Goal: Task Accomplishment & Management: Use online tool/utility

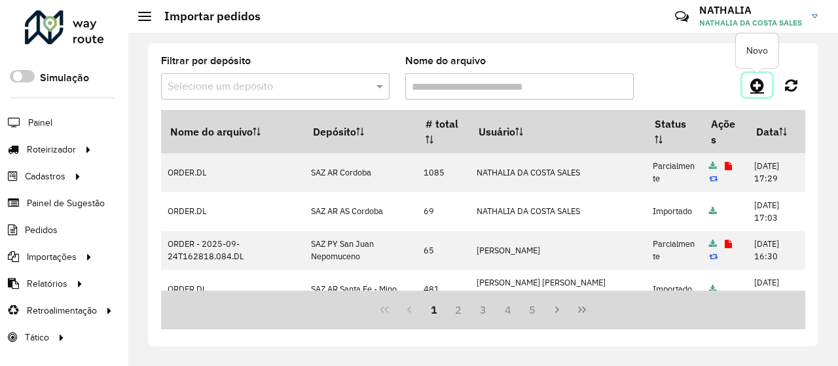
click at [755, 77] on link at bounding box center [757, 85] width 29 height 24
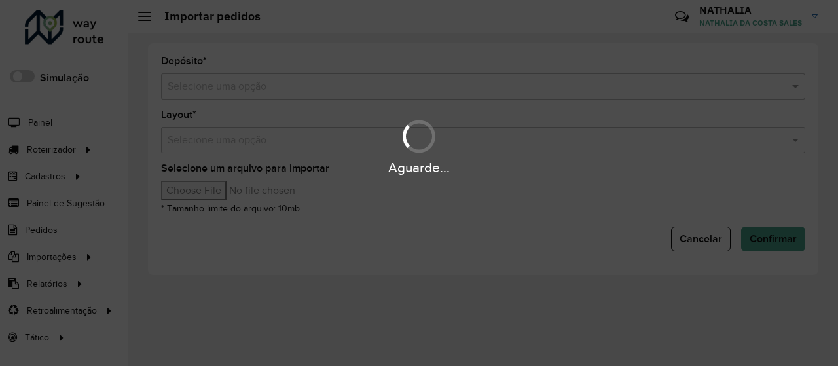
click at [552, 87] on div "Aguarde..." at bounding box center [419, 183] width 838 height 366
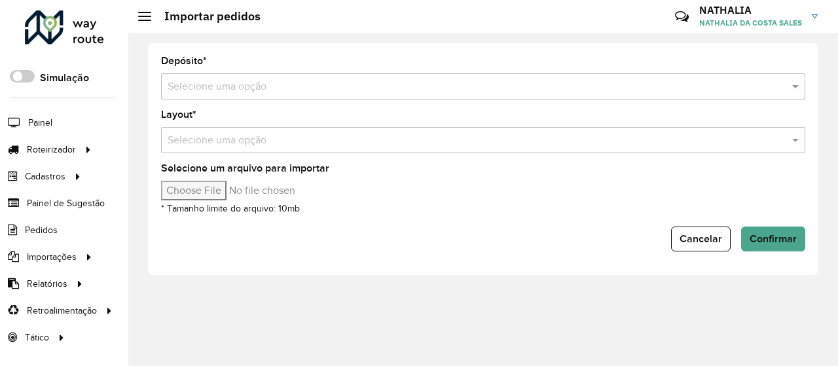
click at [552, 87] on input "text" at bounding box center [470, 87] width 605 height 16
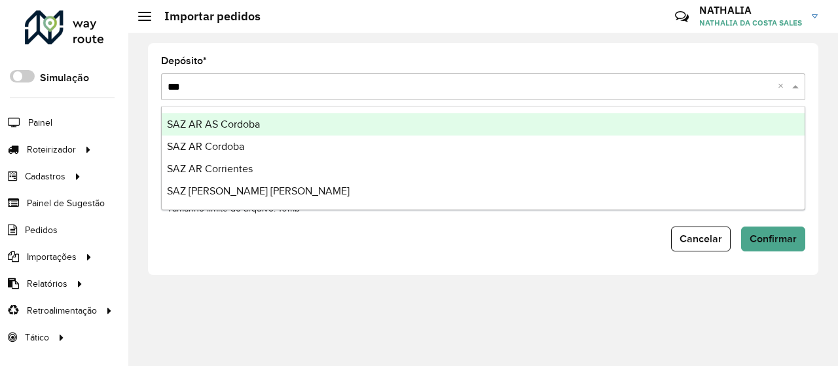
type input "****"
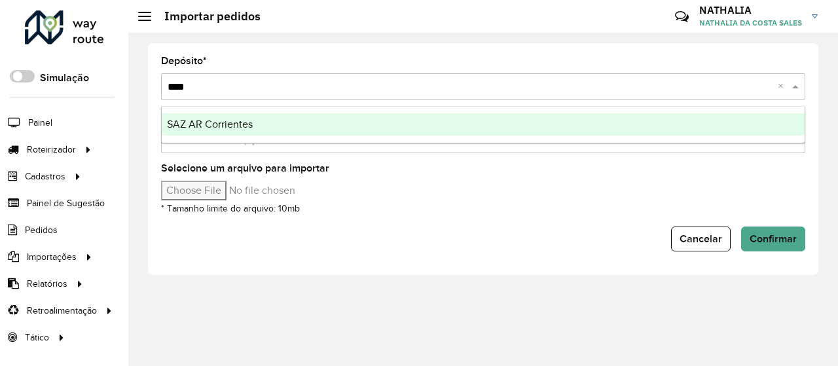
click at [536, 121] on div "SAZ AR Corrientes" at bounding box center [483, 124] width 643 height 22
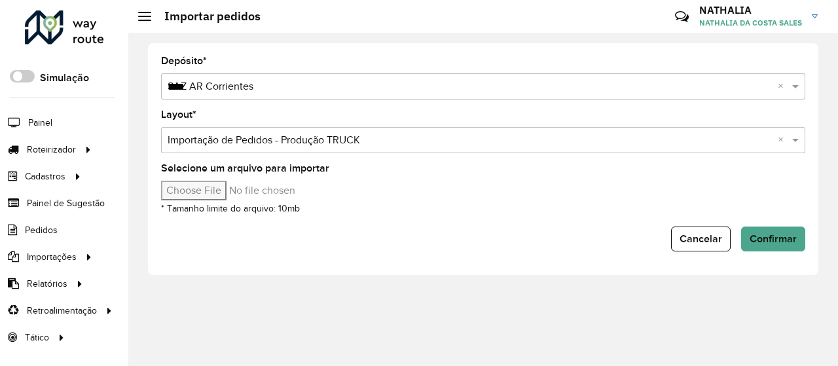
click at [255, 190] on input "Selecione um arquivo para importar" at bounding box center [272, 191] width 223 height 20
type input "**********"
click at [783, 246] on button "Confirmar" at bounding box center [774, 239] width 64 height 25
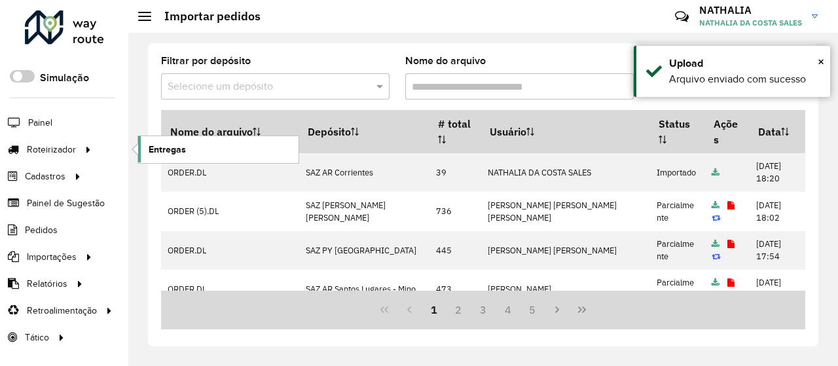
click at [184, 150] on span "Entregas" at bounding box center [167, 150] width 37 height 14
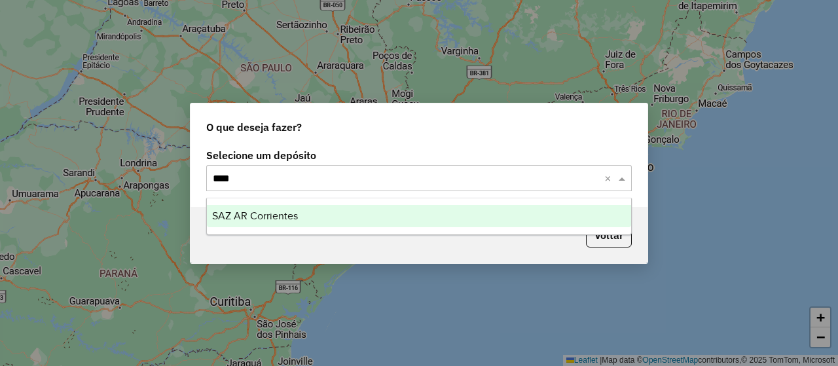
type input "*****"
click at [295, 212] on span "SAZ AR Corrientes" at bounding box center [255, 215] width 86 height 11
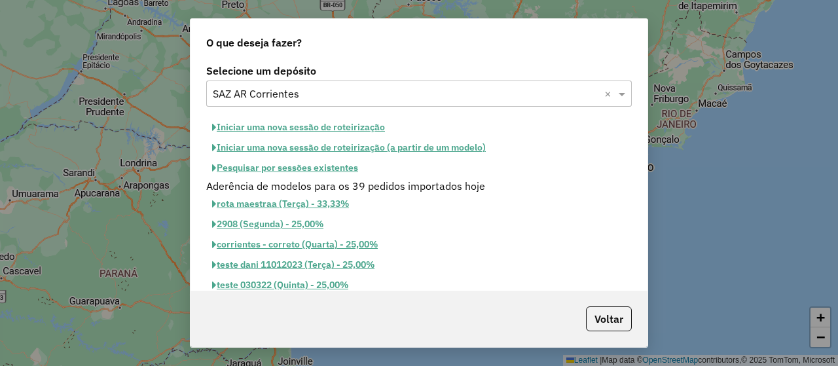
click at [282, 125] on button "Iniciar uma nova sessão de roteirização" at bounding box center [298, 127] width 185 height 20
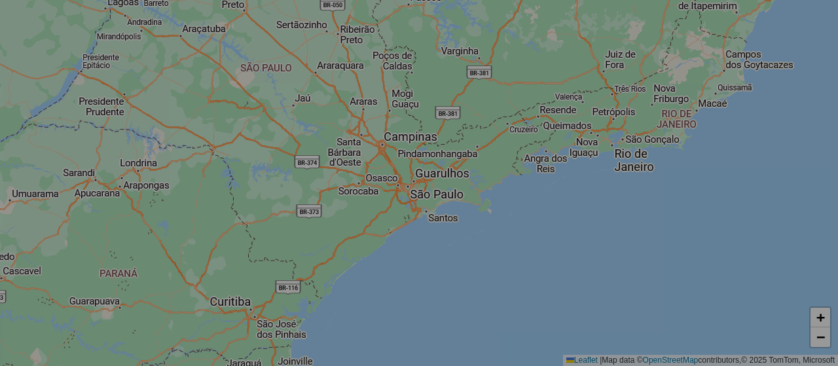
select select "*"
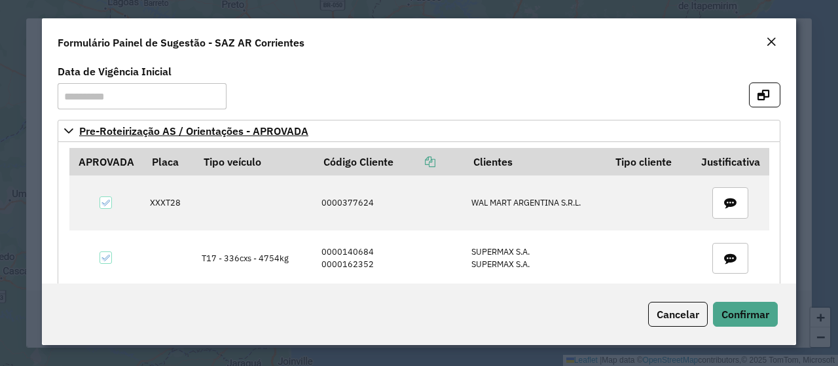
scroll to position [197, 0]
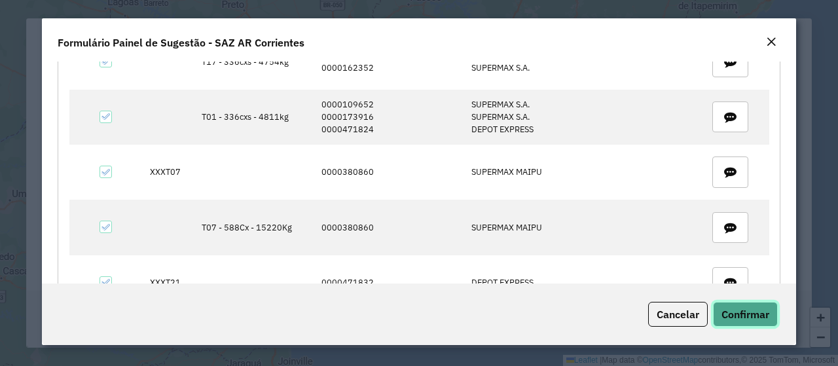
click at [736, 320] on span "Confirmar" at bounding box center [746, 314] width 48 height 13
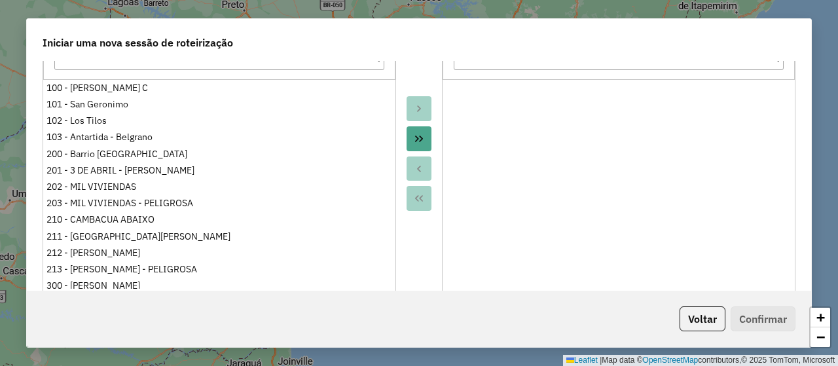
scroll to position [393, 0]
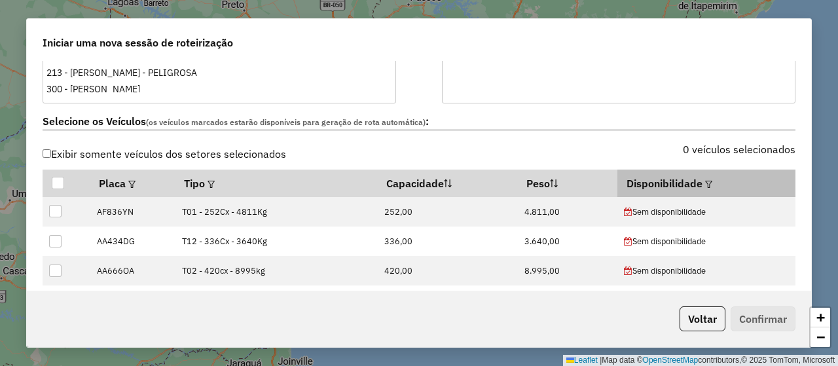
click at [705, 181] on em at bounding box center [708, 184] width 7 height 7
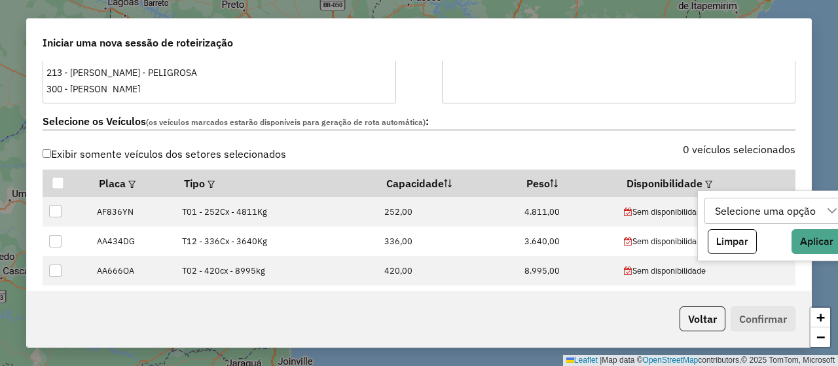
click at [730, 206] on div "Selecione uma opção" at bounding box center [766, 210] width 110 height 25
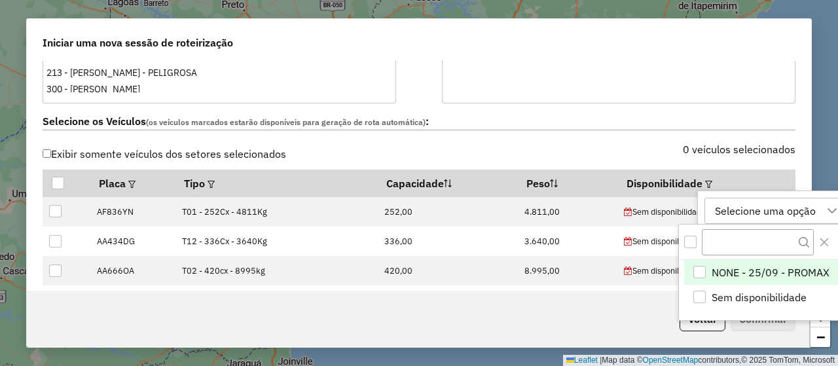
scroll to position [9, 59]
click at [696, 269] on div "NONE - 25/09 - PROMAX" at bounding box center [700, 272] width 12 height 12
click at [601, 134] on div "Selecione os Veículos (os veículos marcados estarão disponíveis para geração de…" at bounding box center [419, 123] width 769 height 41
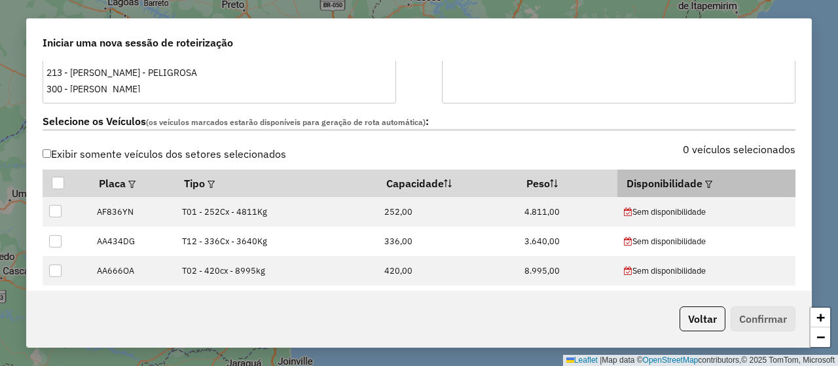
click at [703, 180] on div at bounding box center [708, 184] width 10 height 16
click at [703, 176] on div at bounding box center [708, 184] width 10 height 16
click at [705, 181] on em at bounding box center [708, 184] width 7 height 7
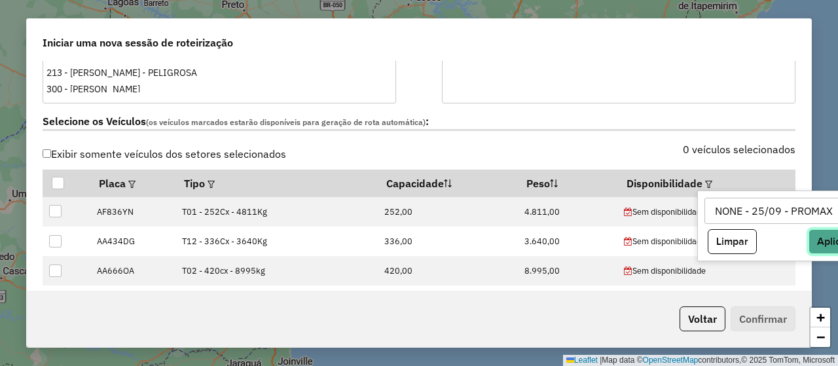
click at [825, 241] on button "Aplicar" at bounding box center [834, 241] width 50 height 25
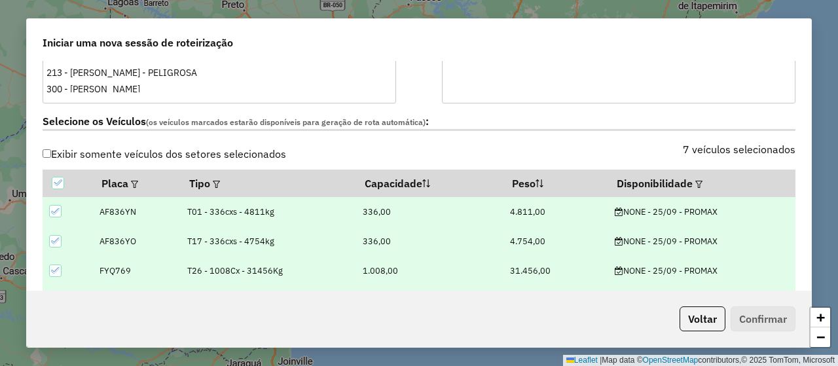
click at [635, 139] on div "Selecione os Veículos (os veículos marcados estarão disponíveis para geração de…" at bounding box center [419, 123] width 769 height 41
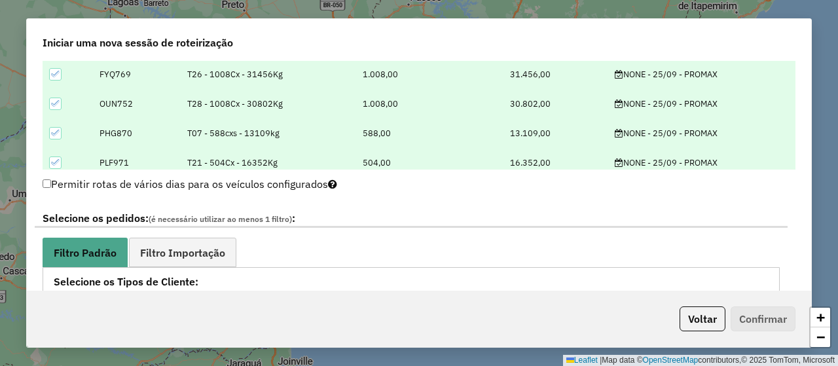
scroll to position [721, 0]
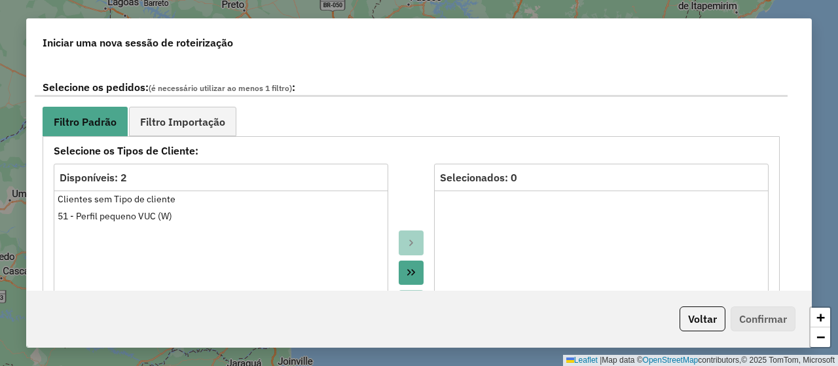
click at [219, 143] on strong "Selecione os Tipos de Cliente:" at bounding box center [411, 151] width 731 height 16
click at [212, 128] on link "Filtro Importação" at bounding box center [182, 121] width 107 height 29
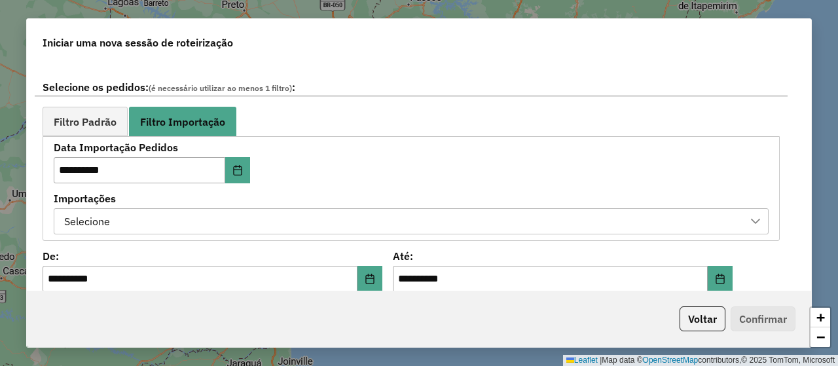
click at [265, 221] on div "Selecione" at bounding box center [402, 221] width 684 height 25
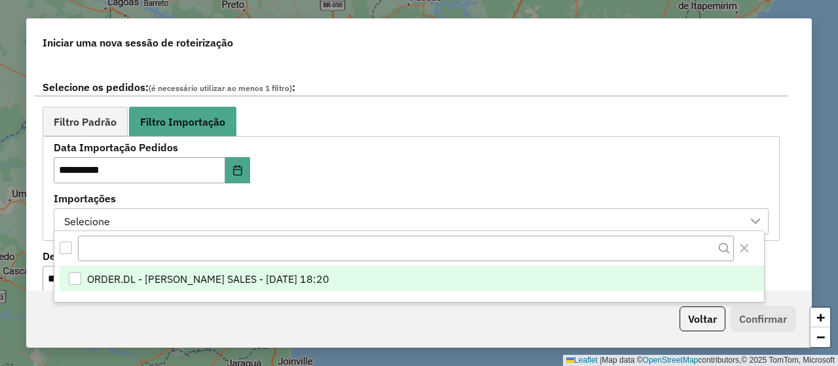
scroll to position [9, 59]
click at [329, 274] on span "ORDER.DL - NATHALIA DA COSTA SALES - 24/09/2025 18:20" at bounding box center [208, 279] width 242 height 16
click at [376, 171] on div "**********" at bounding box center [411, 188] width 715 height 91
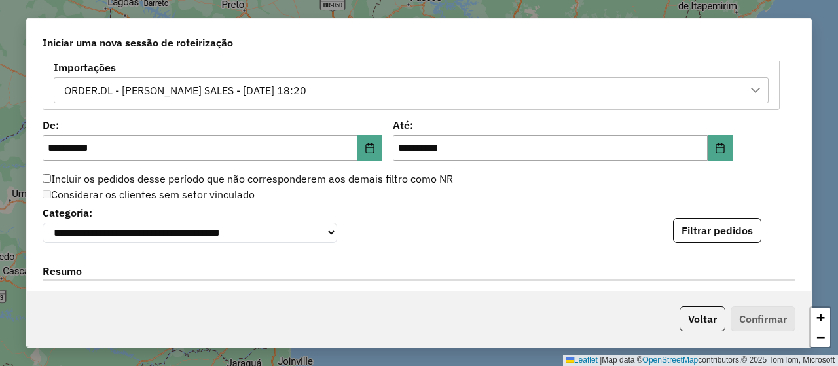
scroll to position [917, 0]
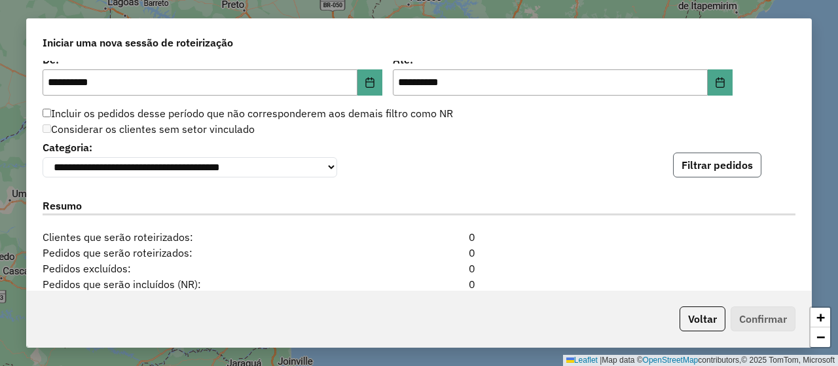
click at [712, 159] on button "Filtrar pedidos" at bounding box center [717, 165] width 88 height 25
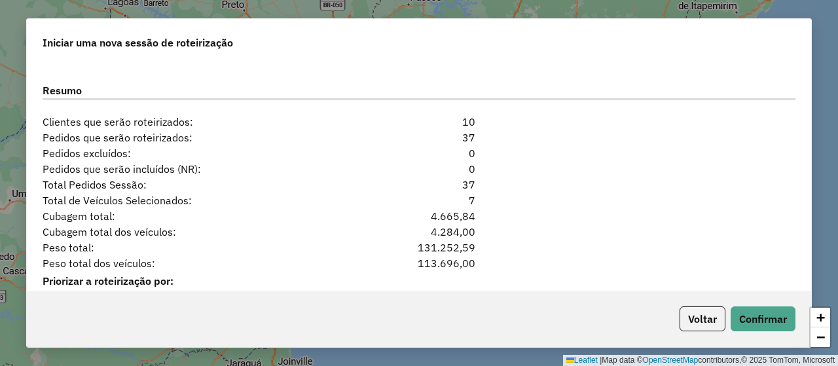
scroll to position [1368, 0]
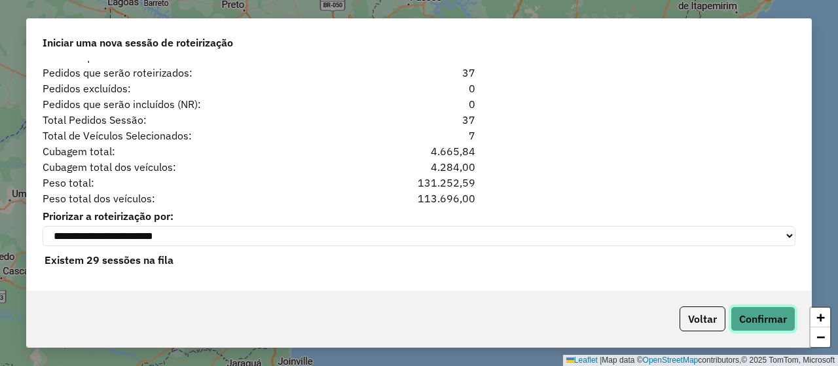
click at [760, 328] on button "Confirmar" at bounding box center [763, 319] width 65 height 25
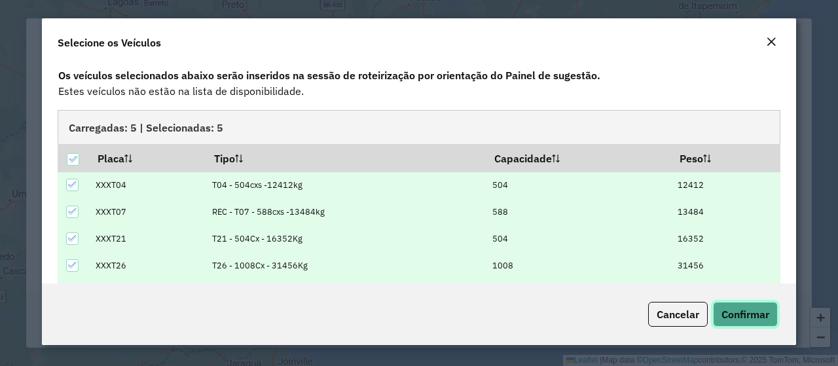
click at [764, 316] on span "Confirmar" at bounding box center [746, 314] width 48 height 13
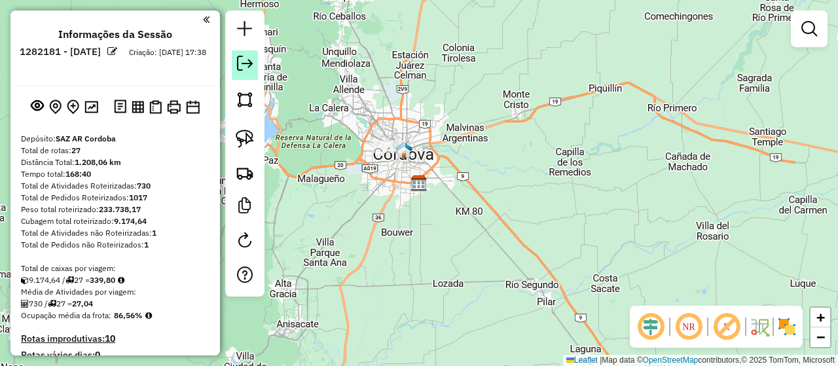
click at [240, 66] on em at bounding box center [245, 64] width 16 height 16
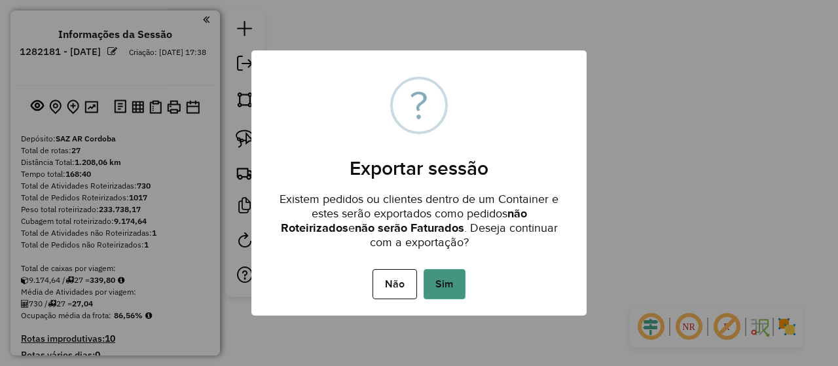
click at [439, 285] on button "Sim" at bounding box center [445, 284] width 42 height 30
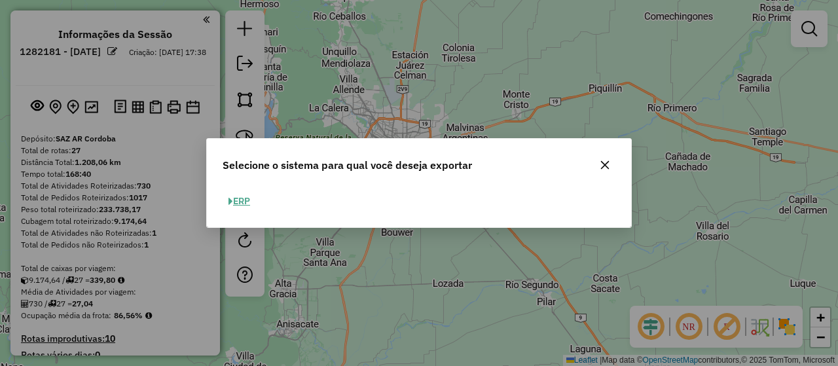
click at [240, 205] on button "ERP" at bounding box center [239, 201] width 33 height 20
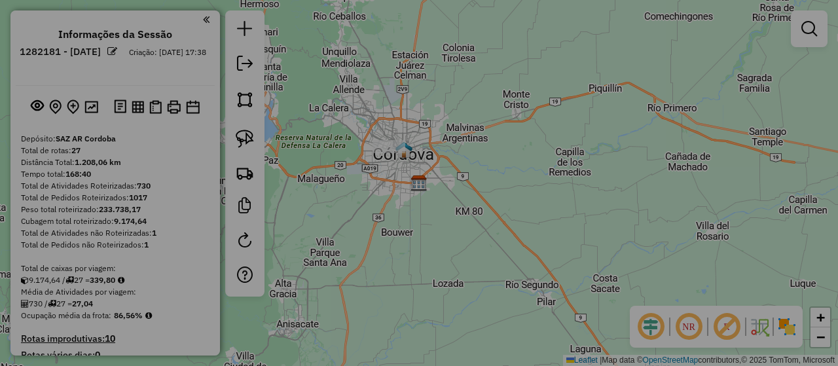
select select "*********"
select select "**"
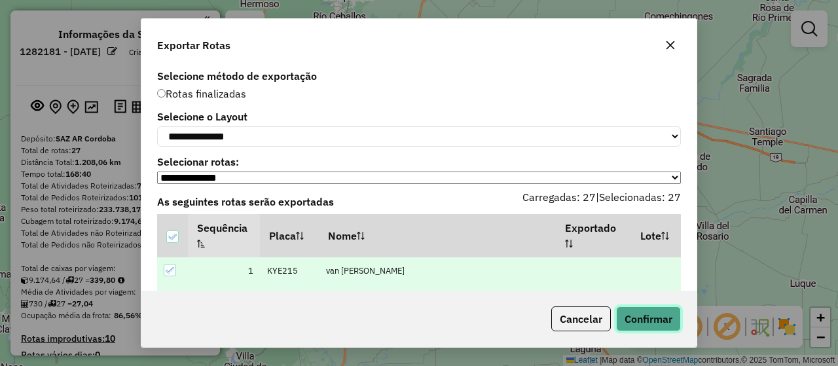
click at [670, 319] on button "Confirmar" at bounding box center [648, 319] width 65 height 25
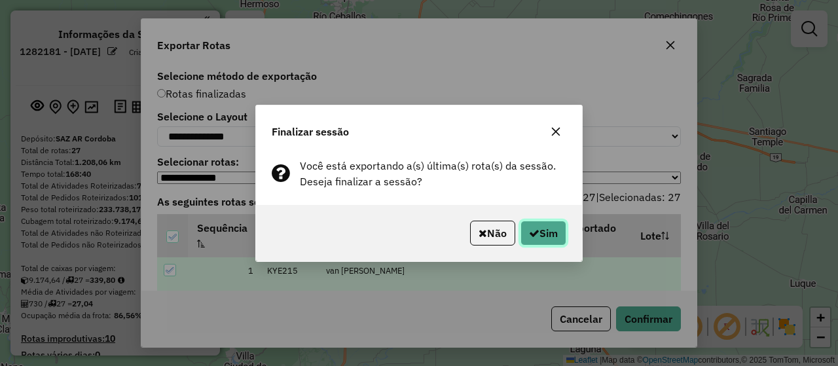
click at [562, 231] on button "Sim" at bounding box center [544, 233] width 46 height 25
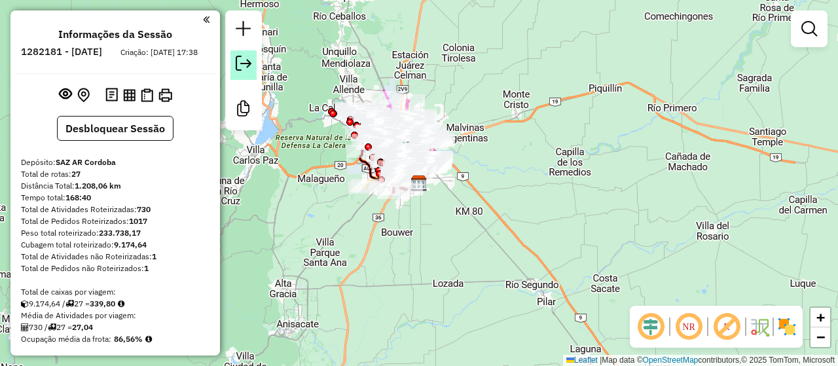
click at [247, 68] on em at bounding box center [244, 64] width 16 height 16
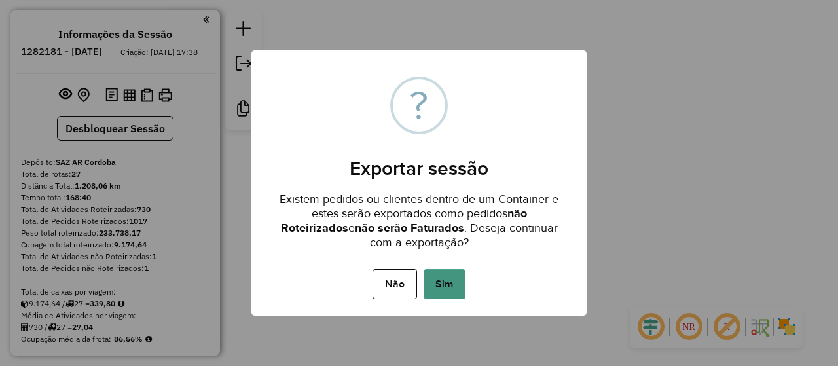
click at [449, 269] on button "Sim" at bounding box center [445, 284] width 42 height 30
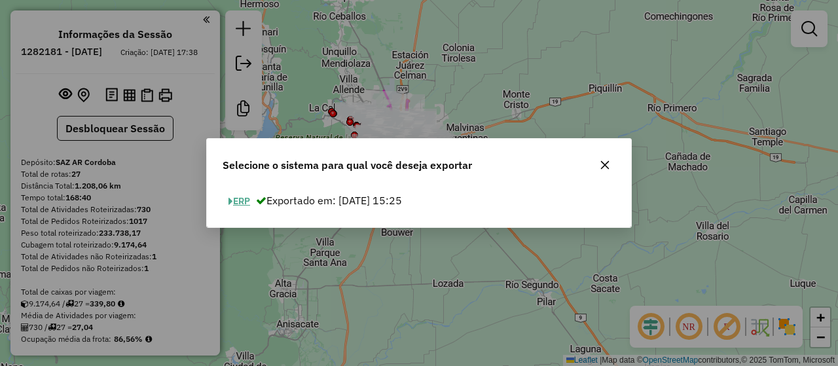
click at [242, 201] on button "ERP" at bounding box center [239, 201] width 33 height 20
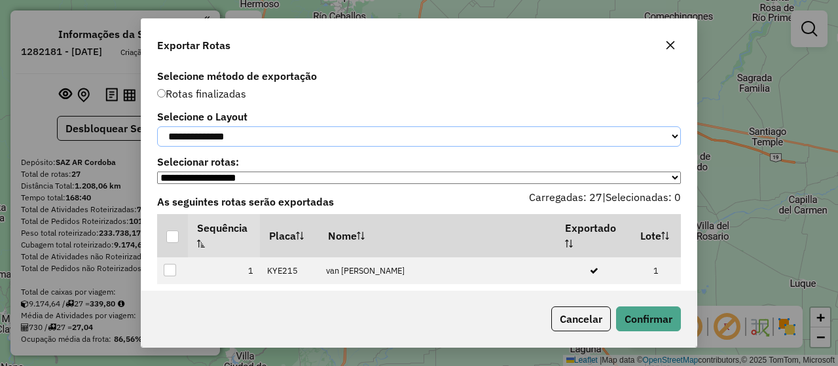
click at [293, 136] on select "**********" at bounding box center [419, 136] width 524 height 20
select select "*********"
click at [157, 126] on select "**********" at bounding box center [419, 136] width 524 height 20
click at [169, 243] on div at bounding box center [172, 237] width 12 height 12
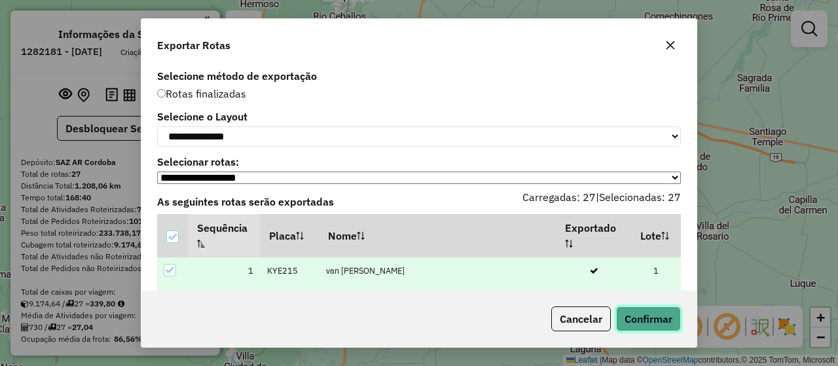
click at [638, 324] on button "Confirmar" at bounding box center [648, 319] width 65 height 25
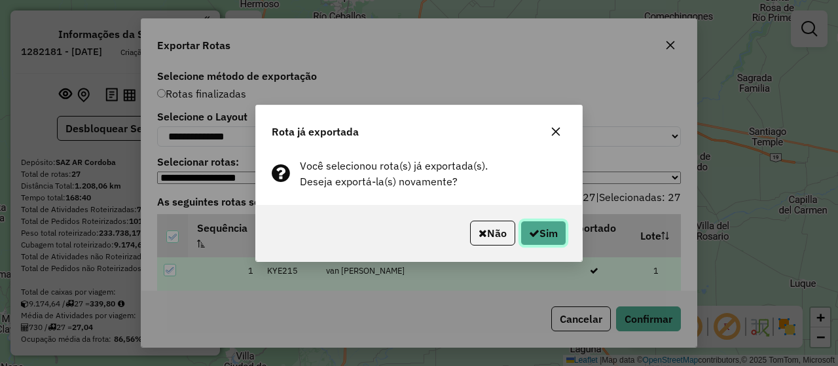
click at [548, 233] on button "Sim" at bounding box center [544, 233] width 46 height 25
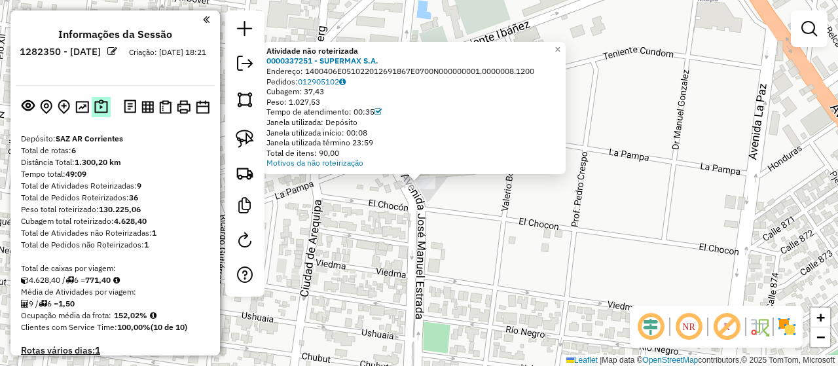
click at [100, 105] on img at bounding box center [101, 107] width 14 height 15
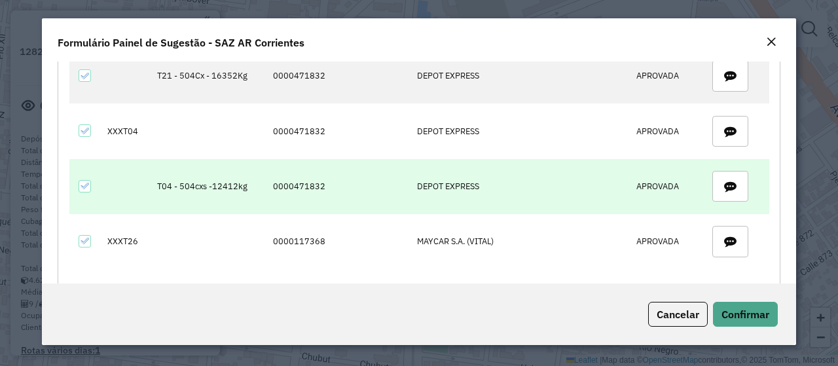
scroll to position [590, 0]
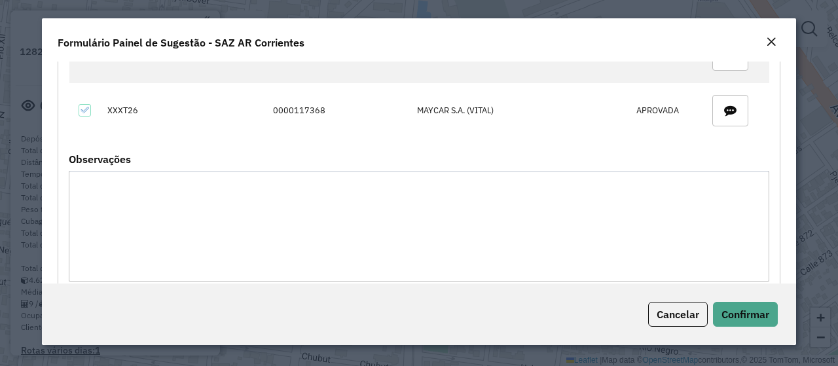
click at [770, 45] on em "Close" at bounding box center [771, 42] width 10 height 10
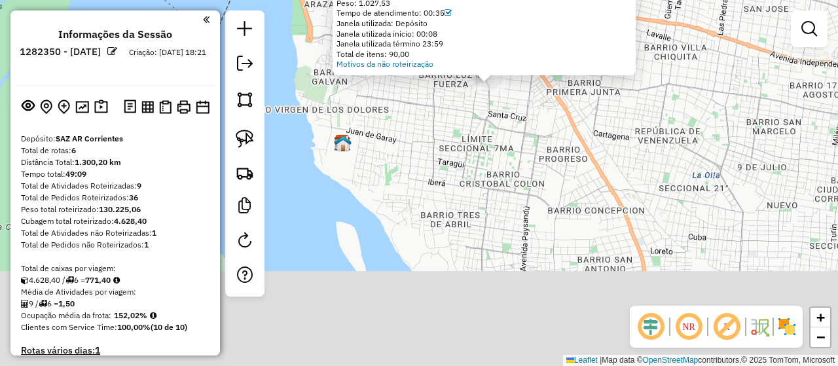
drag, startPoint x: 557, startPoint y: 266, endPoint x: 521, endPoint y: 115, distance: 154.9
click at [522, 119] on div "Atividade não roteirizada 0000337251 - SUPERMAX S.A. Endereço: 1400406E05102201…" at bounding box center [419, 183] width 838 height 366
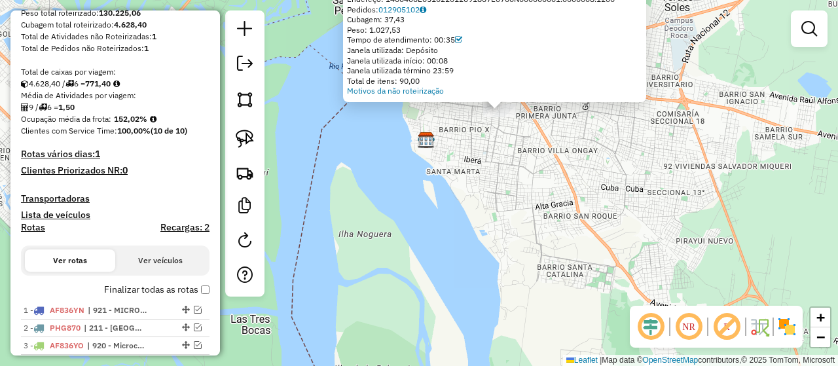
scroll to position [393, 0]
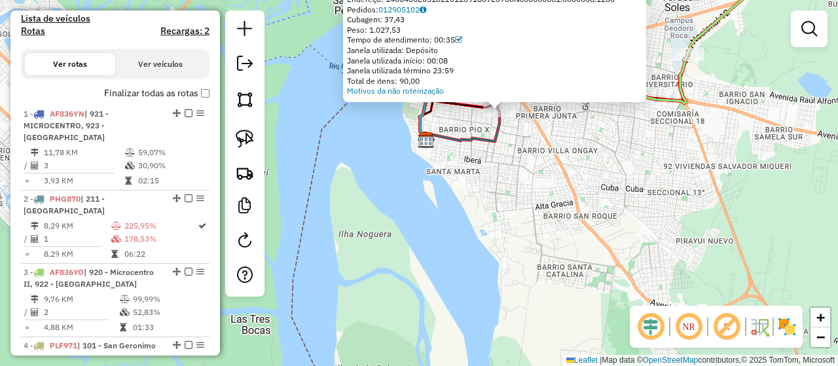
click at [525, 164] on div "Atividade não roteirizada 0000337251 - SUPERMAX S.A. Endereço: 1400406E05102201…" at bounding box center [419, 183] width 838 height 366
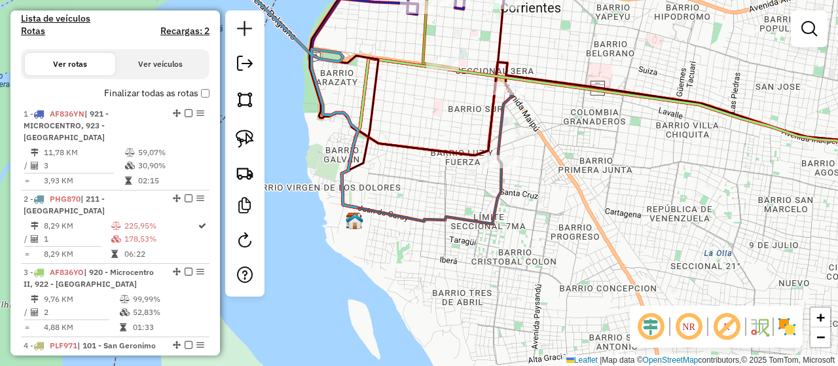
click at [503, 138] on icon at bounding box center [435, 156] width 156 height 135
select select "**********"
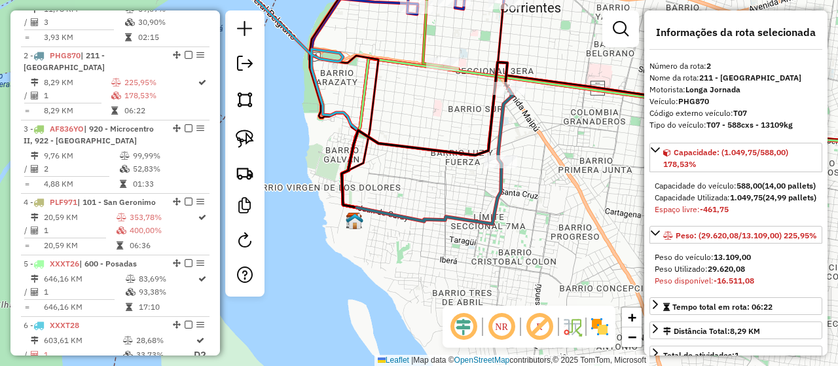
scroll to position [573, 0]
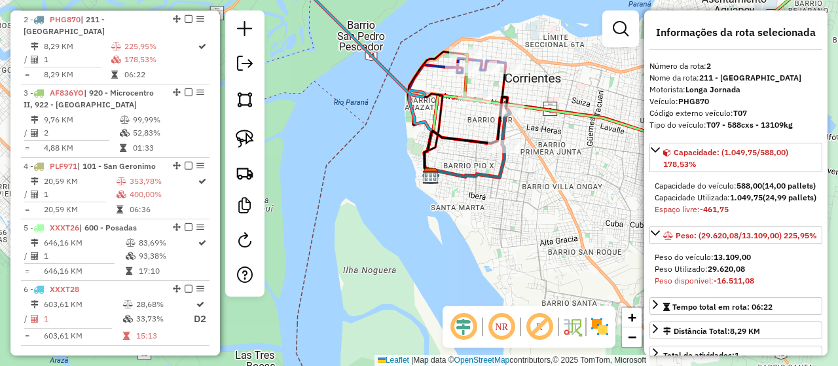
click at [465, 81] on icon at bounding box center [470, 76] width 10 height 45
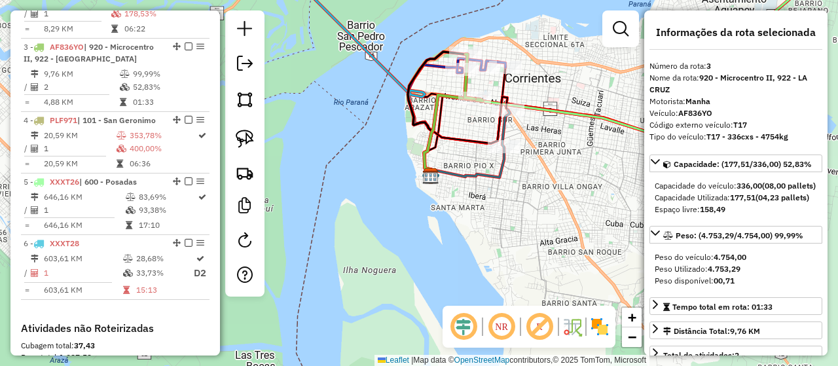
scroll to position [634, 0]
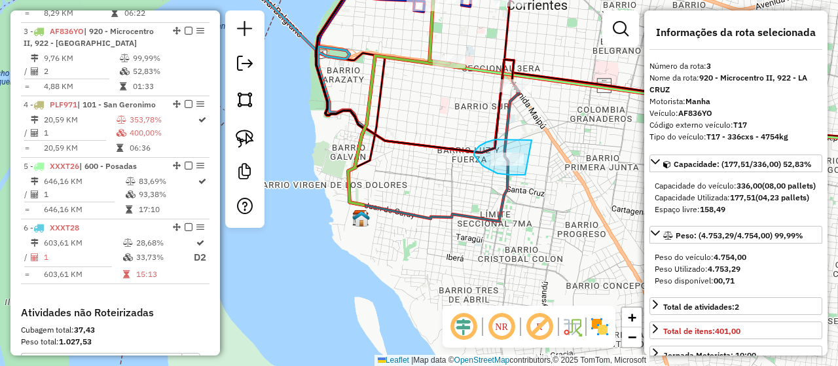
drag, startPoint x: 532, startPoint y: 140, endPoint x: 527, endPoint y: 175, distance: 35.1
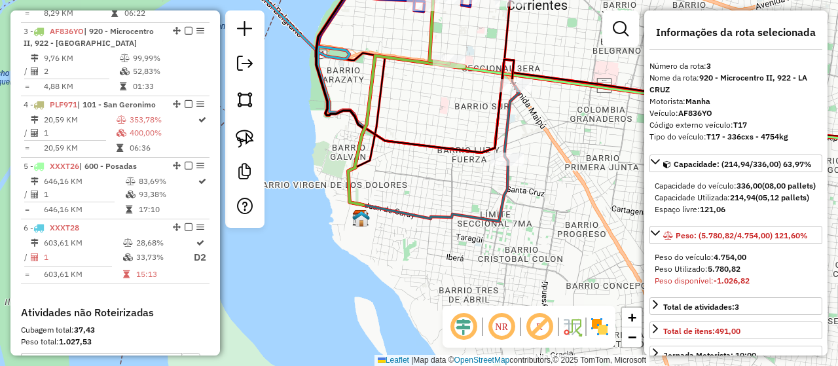
scroll to position [159, 0]
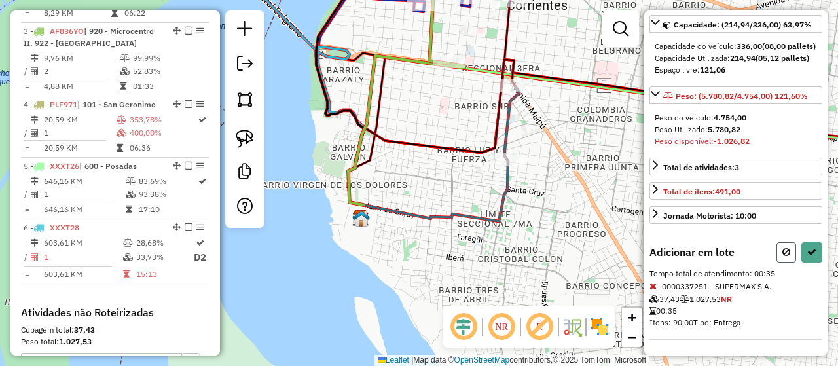
click at [783, 253] on icon at bounding box center [787, 252] width 8 height 9
select select "**********"
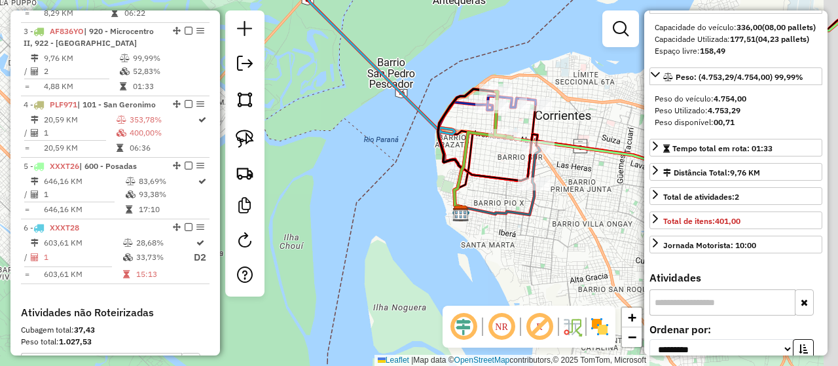
drag, startPoint x: 606, startPoint y: 206, endPoint x: 391, endPoint y: 192, distance: 215.3
click at [391, 192] on div "Janela de atendimento Grade de atendimento Capacidade Transportadoras Veículos …" at bounding box center [419, 183] width 838 height 366
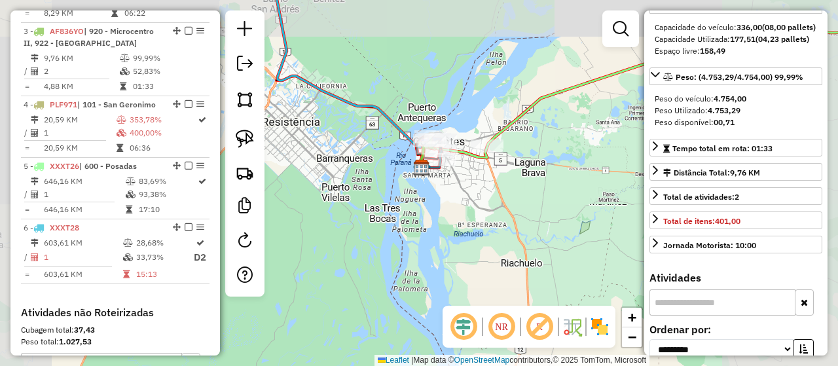
click at [510, 124] on icon at bounding box center [672, 97] width 502 height 138
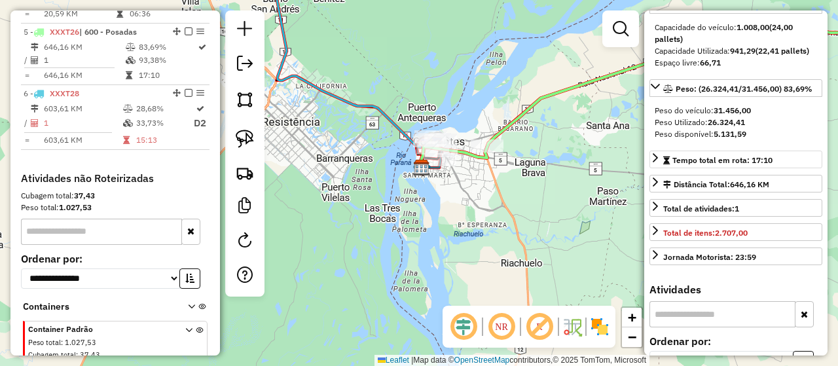
scroll to position [0, 0]
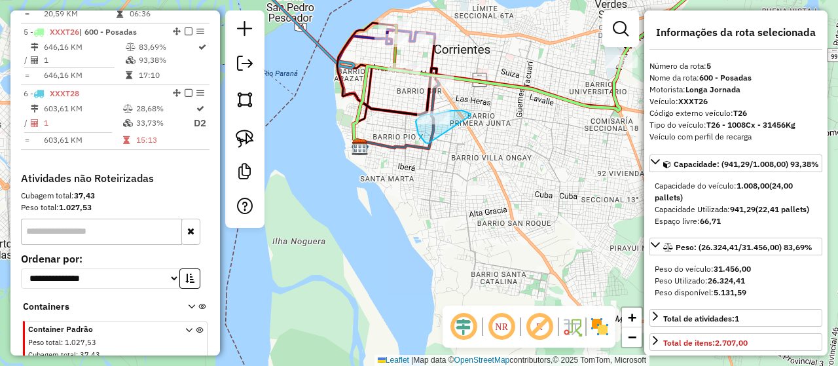
drag, startPoint x: 471, startPoint y: 115, endPoint x: 433, endPoint y: 144, distance: 47.7
select select "**********"
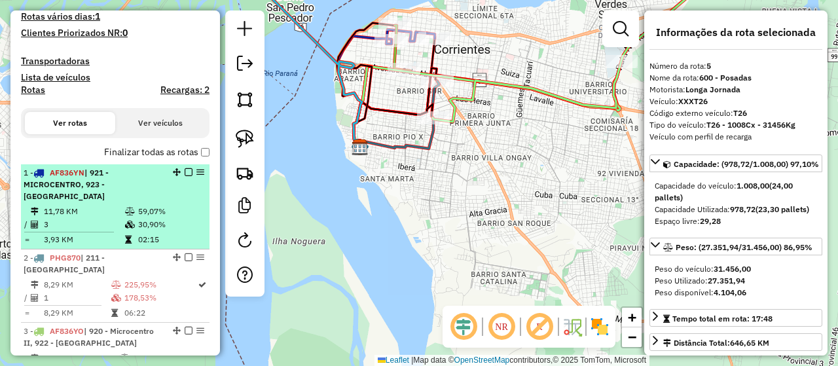
scroll to position [373, 0]
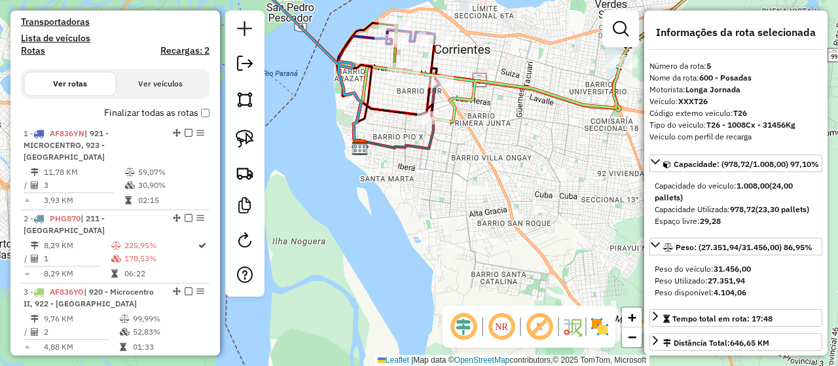
click at [28, 50] on h4 "Rotas" at bounding box center [33, 50] width 24 height 11
select select "*"
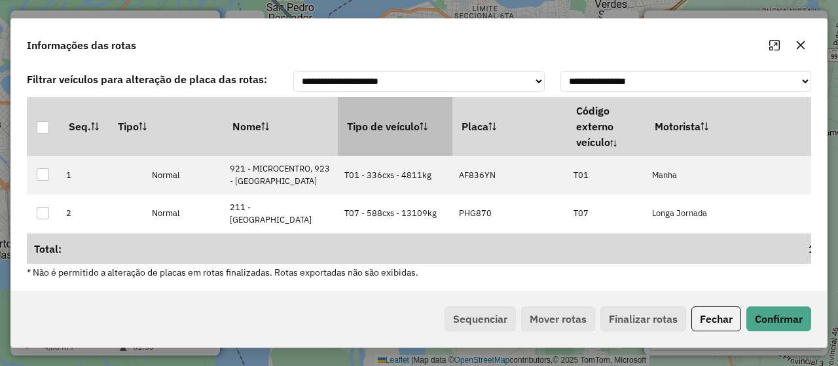
click at [376, 105] on th "Tipo de veículo" at bounding box center [395, 126] width 115 height 59
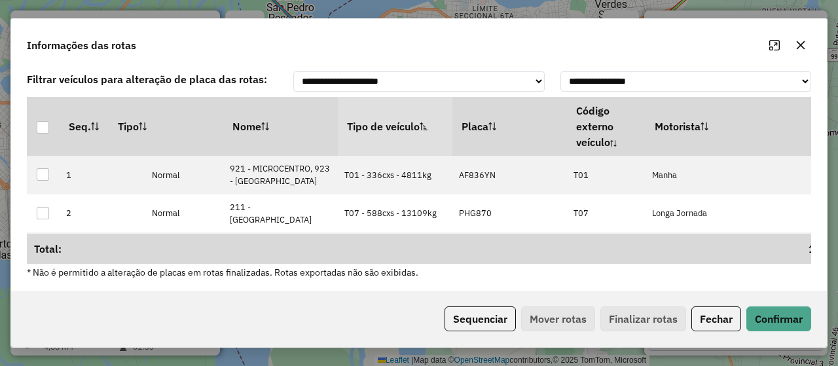
click at [482, 335] on div "Sequenciar Mover rotas Finalizar rotas Fechar Confirmar" at bounding box center [419, 319] width 816 height 56
click at [481, 322] on button "Sequenciar" at bounding box center [480, 319] width 71 height 25
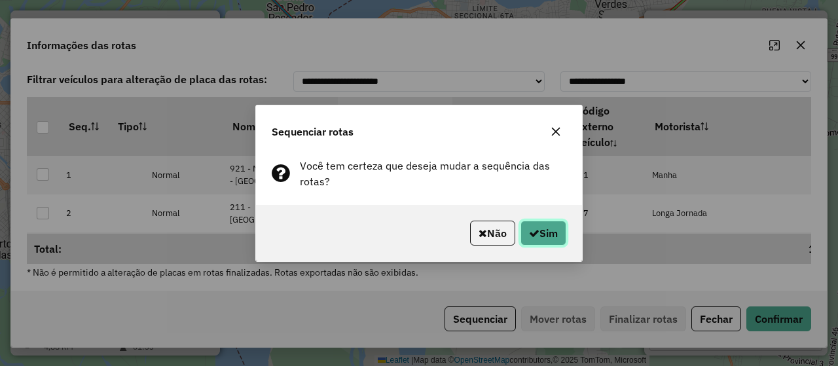
click at [535, 235] on icon "button" at bounding box center [534, 233] width 10 height 10
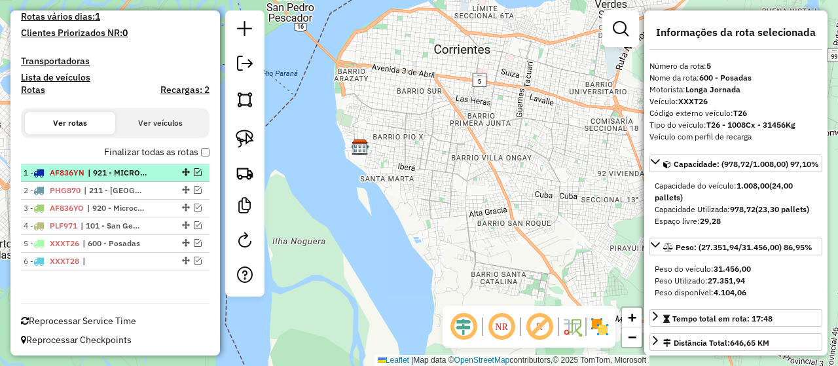
scroll to position [0, 0]
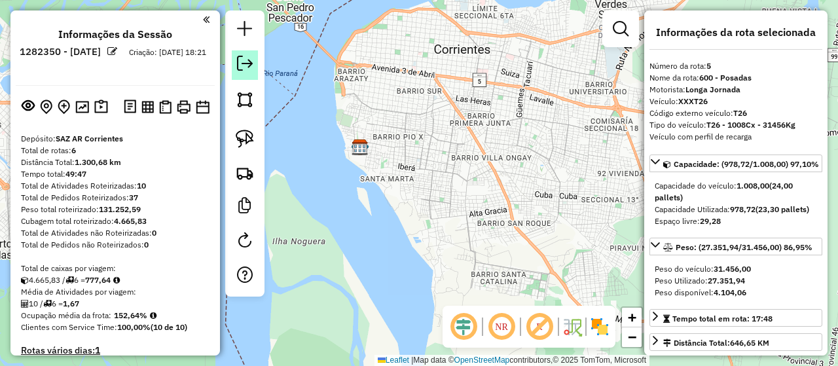
click at [246, 66] on em at bounding box center [245, 64] width 16 height 16
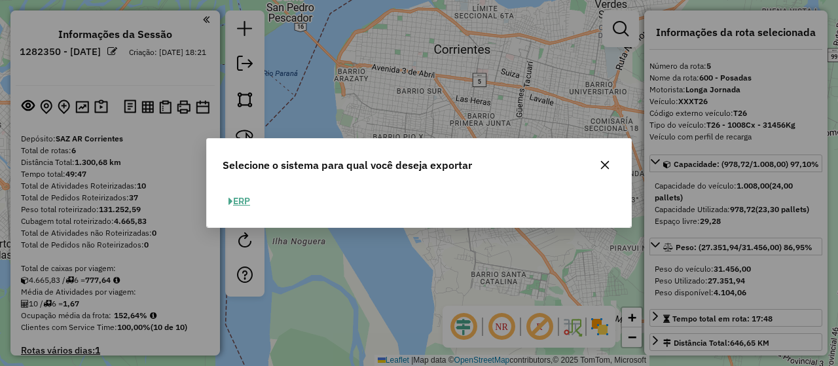
click at [252, 199] on button "ERP" at bounding box center [239, 201] width 33 height 20
select select "*********"
select select "**"
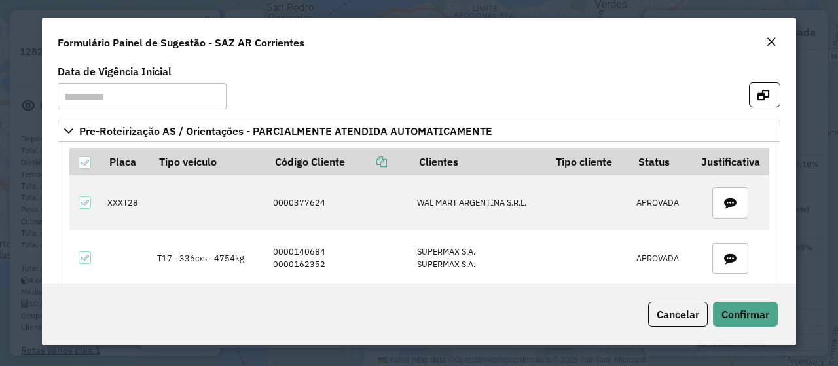
click at [778, 41] on button "Close" at bounding box center [771, 42] width 18 height 17
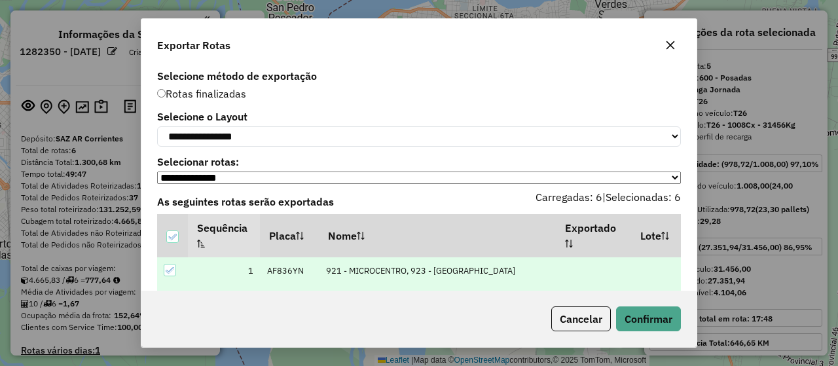
click at [776, 41] on div "**********" at bounding box center [419, 183] width 838 height 366
click at [271, 142] on select "**********" at bounding box center [419, 136] width 524 height 20
select select "*********"
click at [157, 126] on select "**********" at bounding box center [419, 136] width 524 height 20
click at [655, 328] on button "Confirmar" at bounding box center [648, 319] width 65 height 25
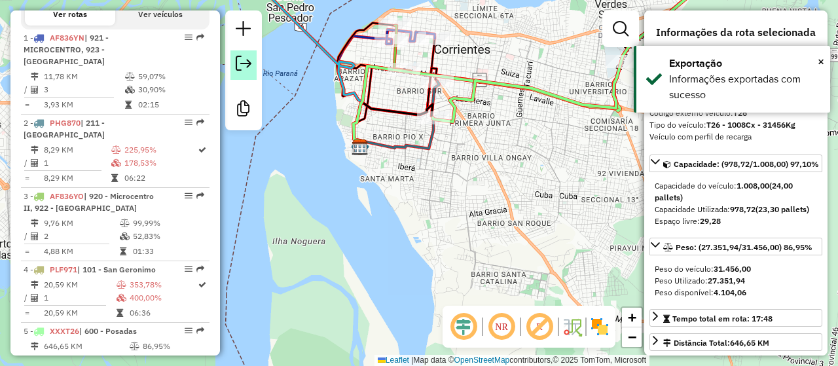
scroll to position [579, 0]
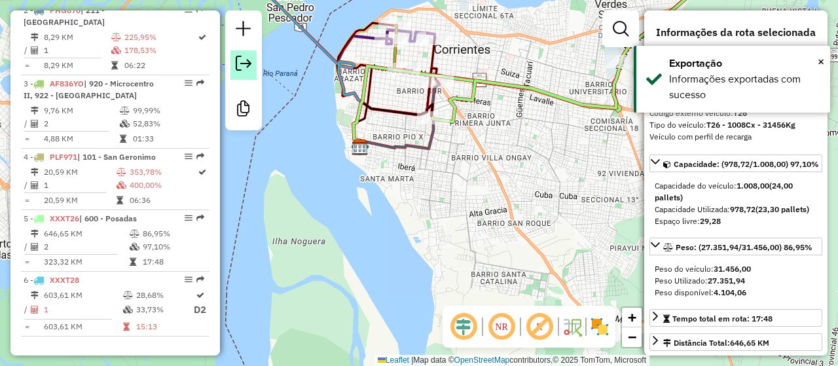
click at [242, 67] on em at bounding box center [244, 64] width 16 height 16
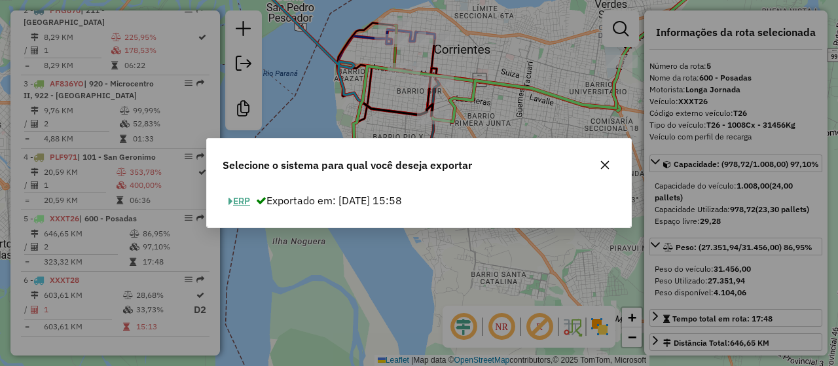
click at [246, 201] on button "ERP" at bounding box center [239, 201] width 33 height 20
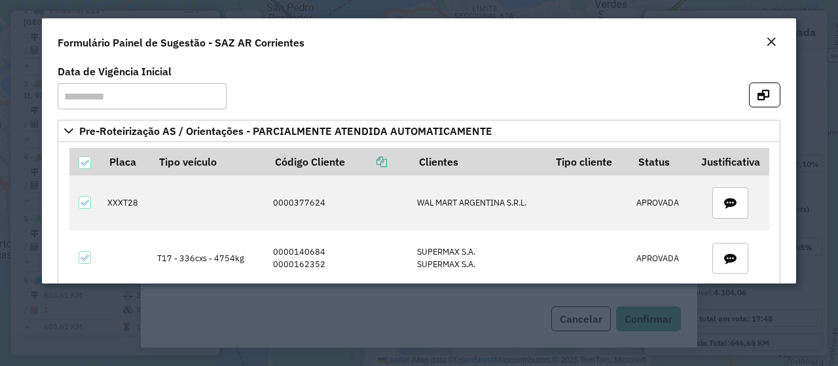
click at [774, 39] on em "Close" at bounding box center [771, 42] width 10 height 10
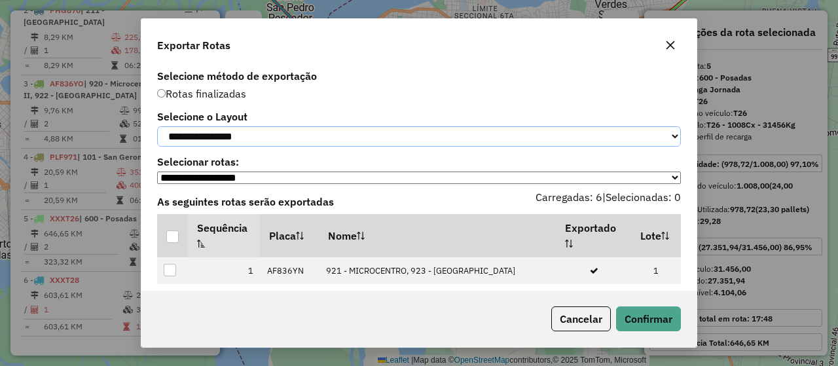
click at [393, 136] on select "**********" at bounding box center [419, 136] width 524 height 20
select select "*********"
click at [157, 126] on select "**********" at bounding box center [419, 136] width 524 height 20
click at [172, 243] on div at bounding box center [172, 237] width 12 height 12
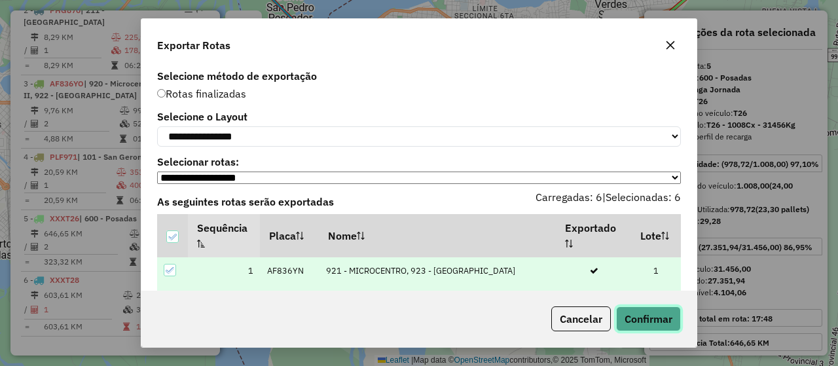
click at [642, 324] on button "Confirmar" at bounding box center [648, 319] width 65 height 25
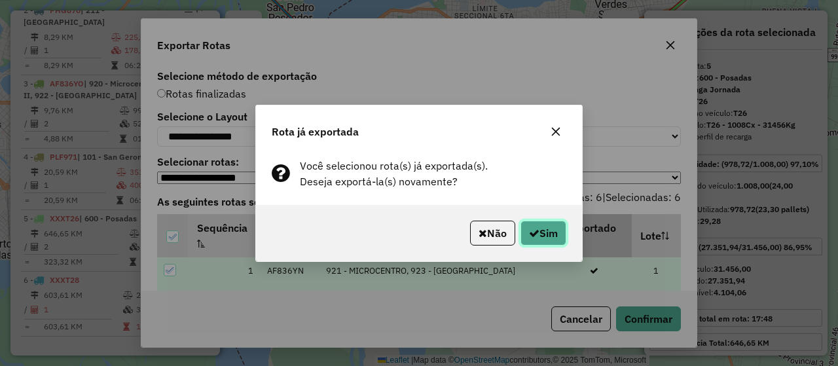
click at [557, 238] on button "Sim" at bounding box center [544, 233] width 46 height 25
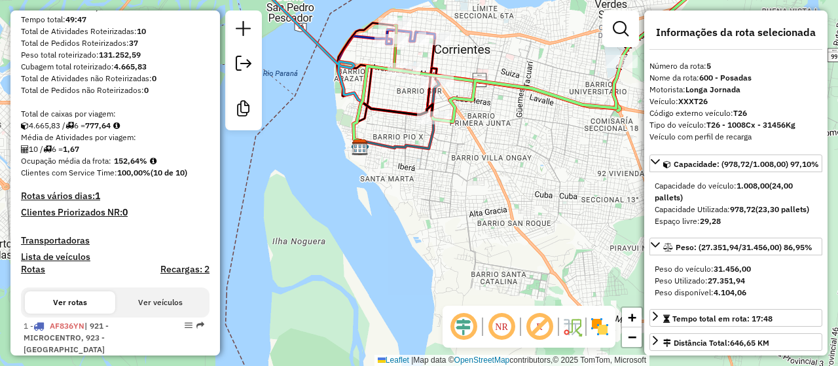
scroll to position [0, 0]
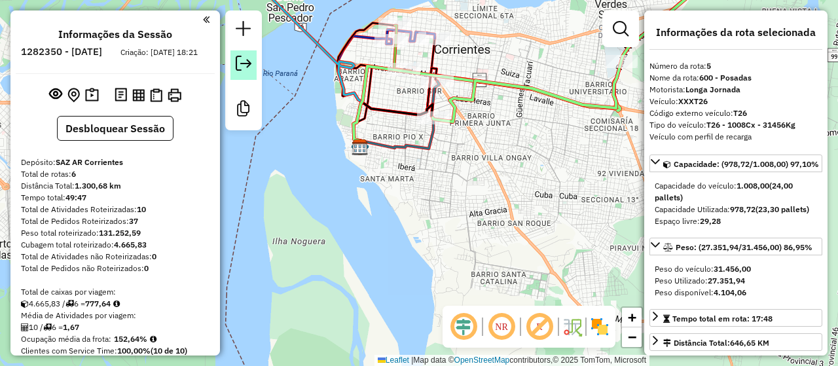
click at [238, 65] on em at bounding box center [244, 64] width 16 height 16
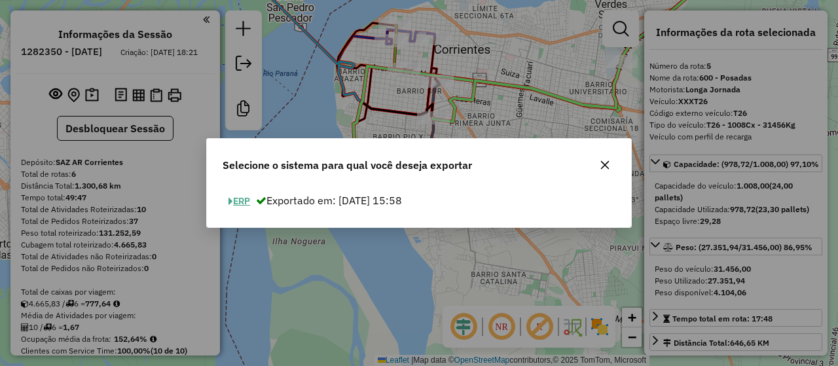
click at [242, 204] on button "ERP" at bounding box center [239, 201] width 33 height 20
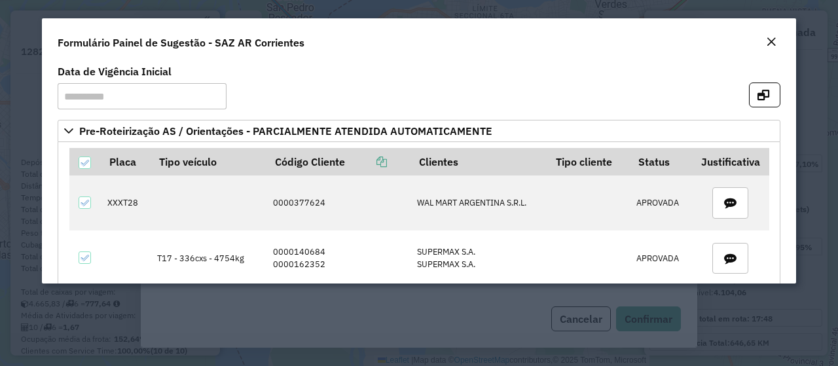
click at [768, 43] on em "Close" at bounding box center [771, 42] width 10 height 10
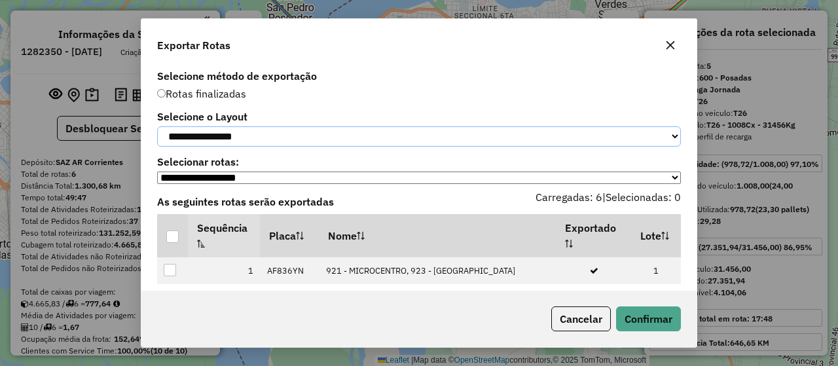
click at [247, 136] on select "**********" at bounding box center [419, 136] width 524 height 20
select select "*********"
click at [157, 126] on select "**********" at bounding box center [419, 136] width 524 height 20
click at [177, 243] on div at bounding box center [172, 237] width 12 height 12
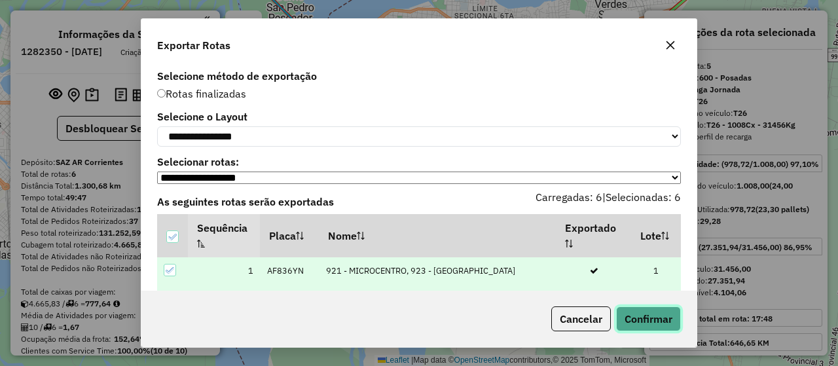
click at [656, 321] on button "Confirmar" at bounding box center [648, 319] width 65 height 25
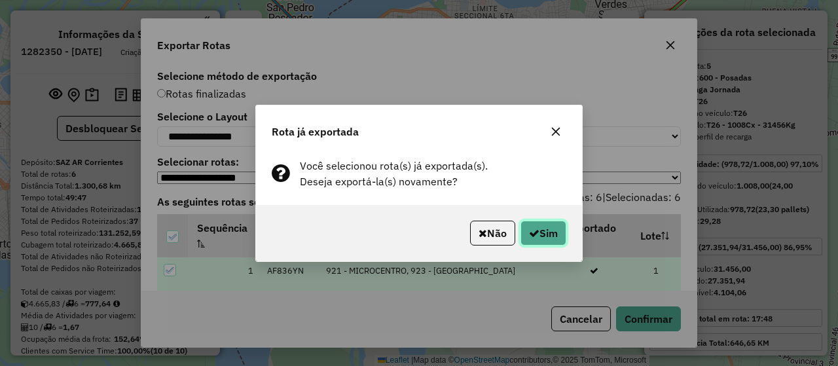
click at [546, 237] on button "Sim" at bounding box center [544, 233] width 46 height 25
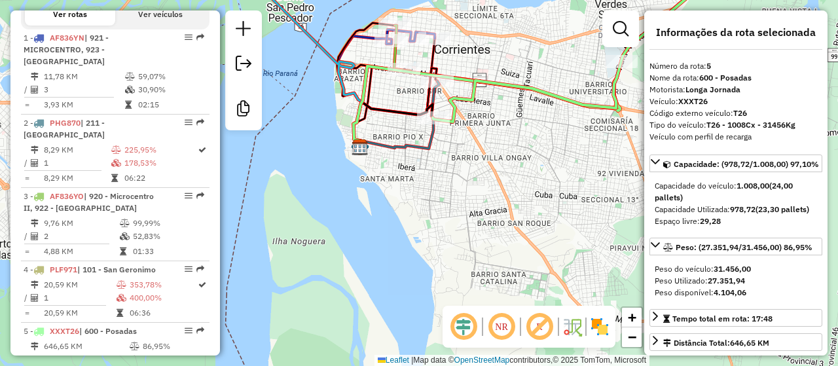
scroll to position [579, 0]
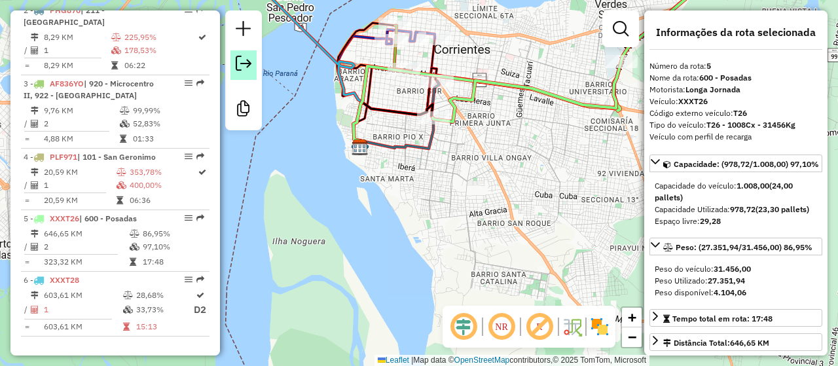
click at [255, 64] on link at bounding box center [244, 64] width 26 height 29
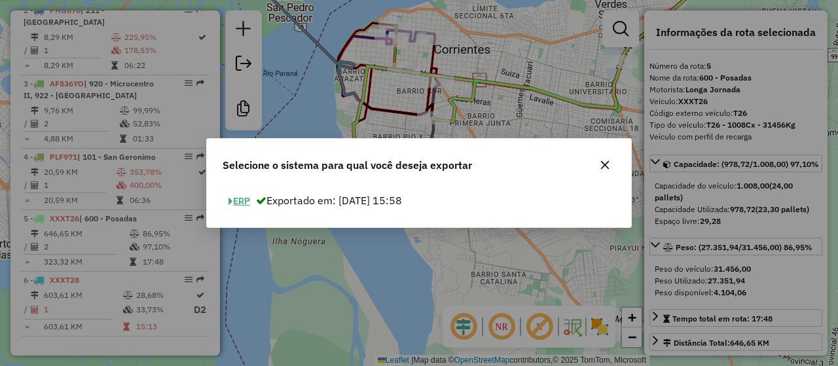
click at [245, 202] on button "ERP" at bounding box center [239, 201] width 33 height 20
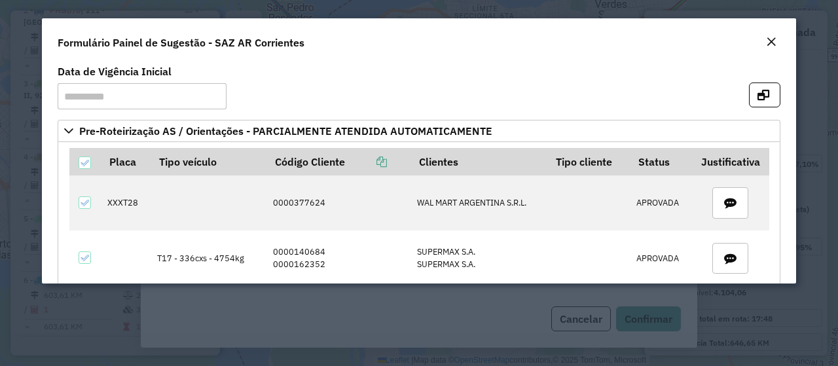
click at [774, 40] on em "Close" at bounding box center [771, 42] width 10 height 10
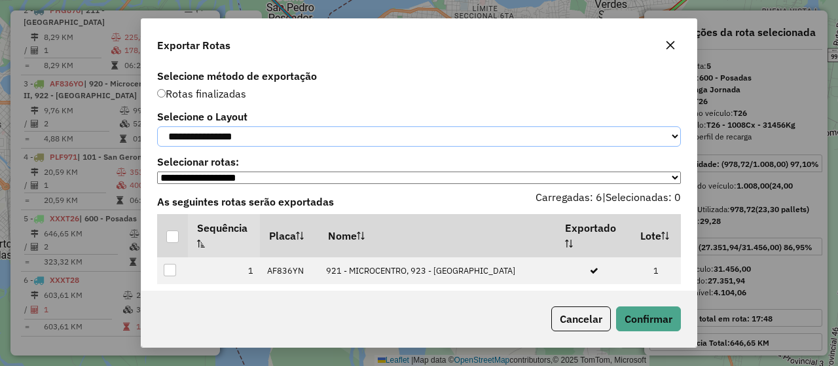
click at [373, 132] on select "**********" at bounding box center [419, 136] width 524 height 20
select select "*********"
click at [157, 126] on select "**********" at bounding box center [419, 136] width 524 height 20
click at [174, 243] on div at bounding box center [172, 237] width 12 height 12
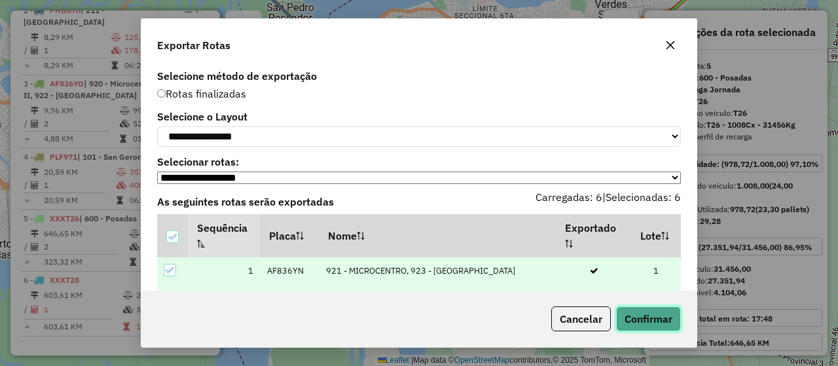
click at [654, 316] on button "Confirmar" at bounding box center [648, 319] width 65 height 25
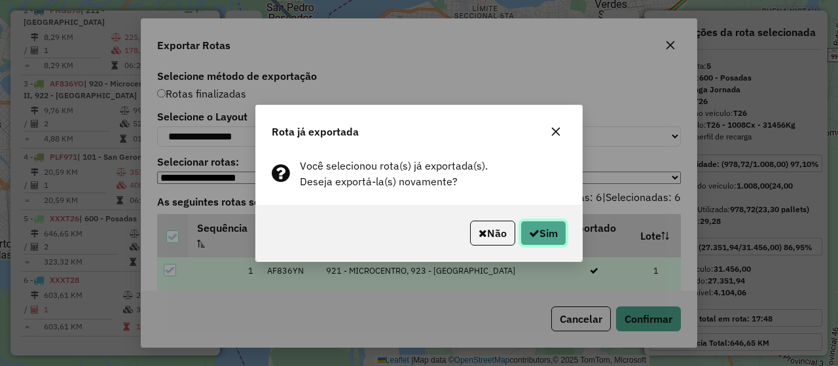
click at [542, 234] on button "Sim" at bounding box center [544, 233] width 46 height 25
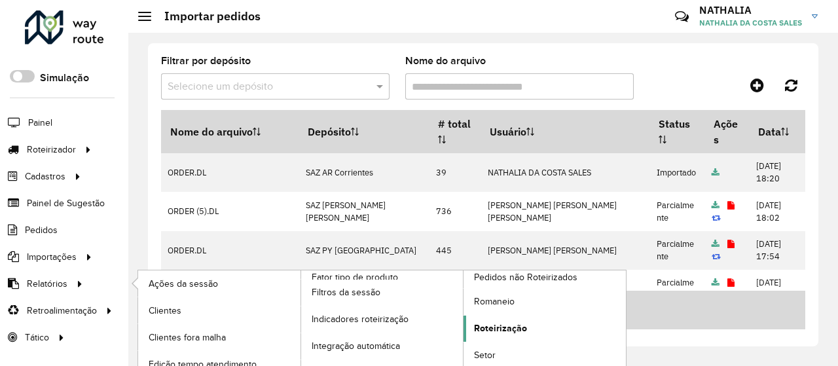
click at [507, 323] on span "Roteirização" at bounding box center [500, 329] width 53 height 14
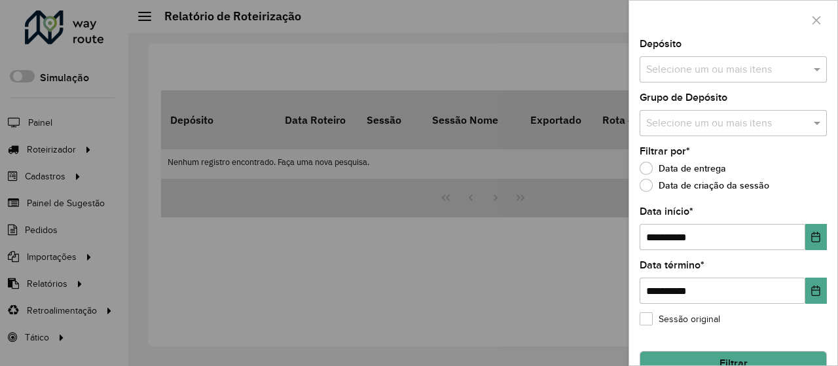
click at [721, 69] on input "text" at bounding box center [727, 70] width 168 height 16
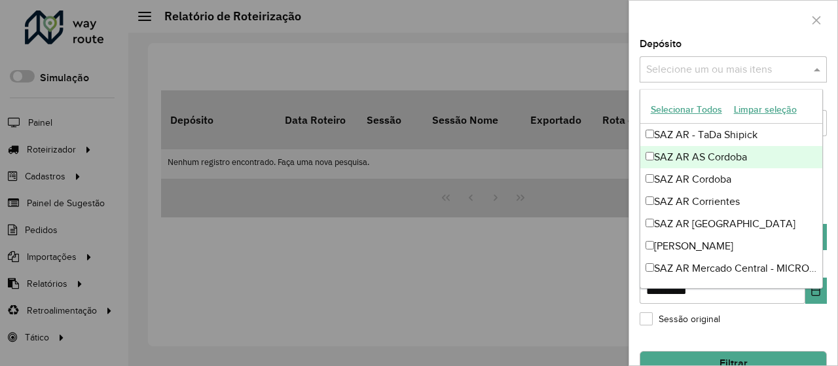
click at [709, 155] on div "SAZ AR AS Cordoba" at bounding box center [732, 157] width 183 height 22
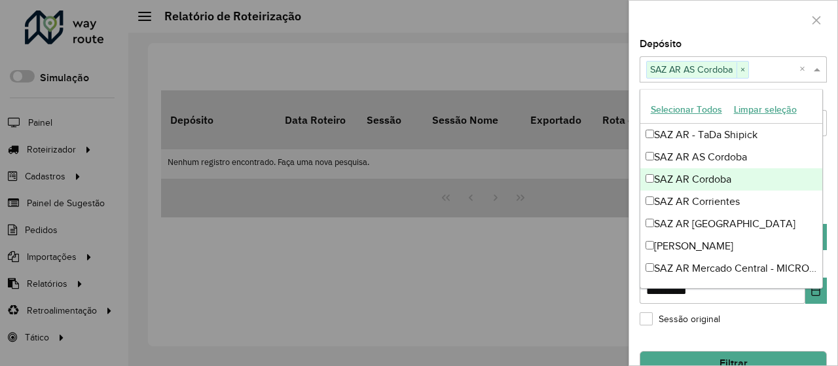
click at [705, 172] on div "SAZ AR Cordoba" at bounding box center [732, 179] width 183 height 22
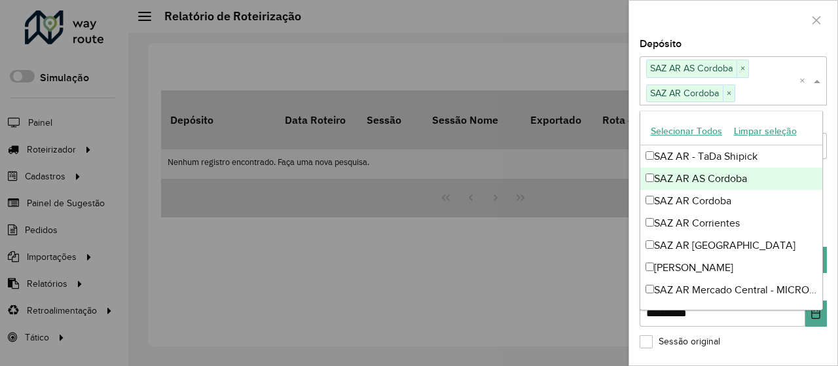
click at [747, 28] on div at bounding box center [734, 20] width 208 height 39
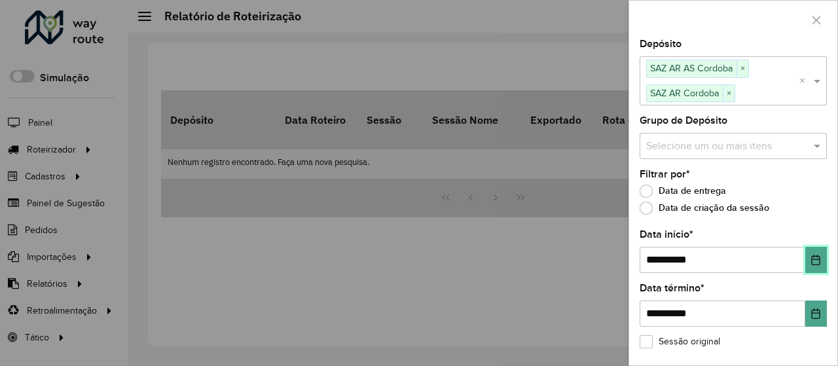
click at [806, 255] on button "Choose Date" at bounding box center [817, 260] width 22 height 26
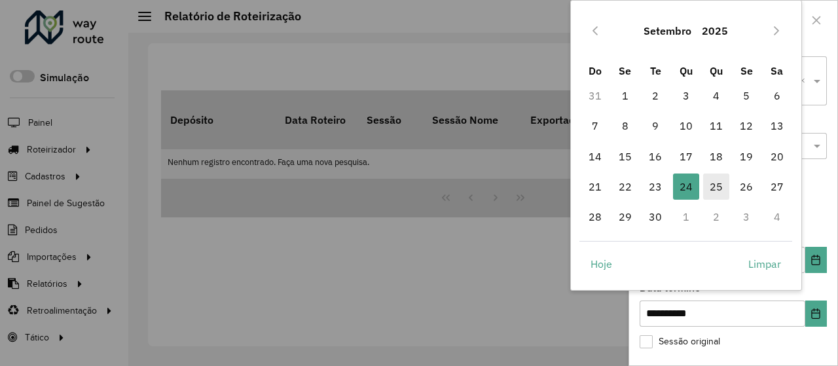
click at [705, 177] on span "25" at bounding box center [717, 187] width 26 height 26
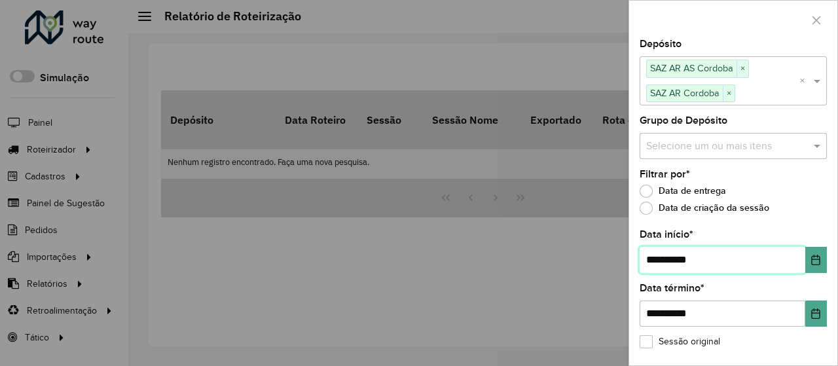
scroll to position [47, 0]
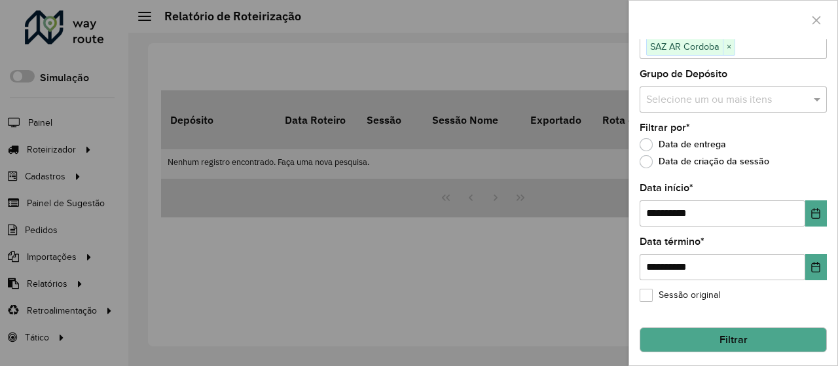
click at [755, 336] on button "Filtrar" at bounding box center [733, 340] width 187 height 25
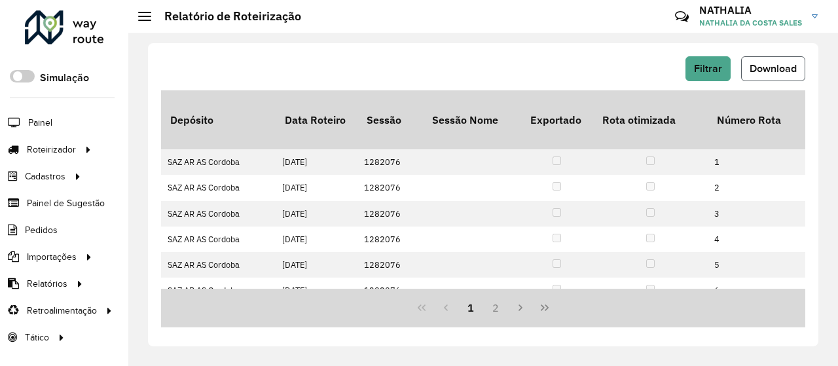
click at [765, 63] on span "Download" at bounding box center [773, 68] width 47 height 11
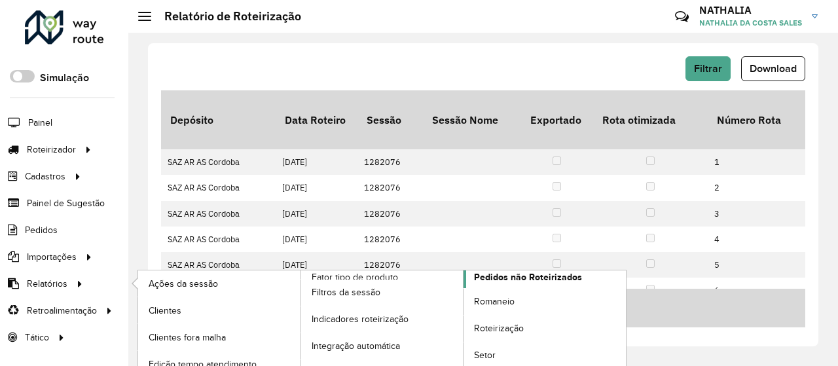
click at [492, 275] on span "Pedidos não Roteirizados" at bounding box center [528, 278] width 108 height 14
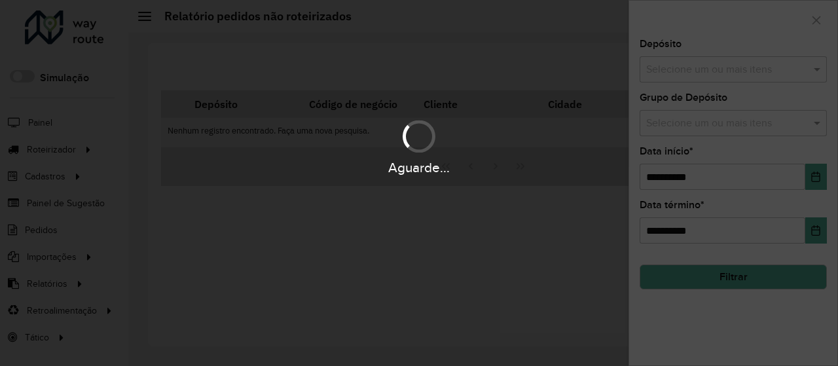
click at [752, 69] on input "text" at bounding box center [727, 70] width 168 height 16
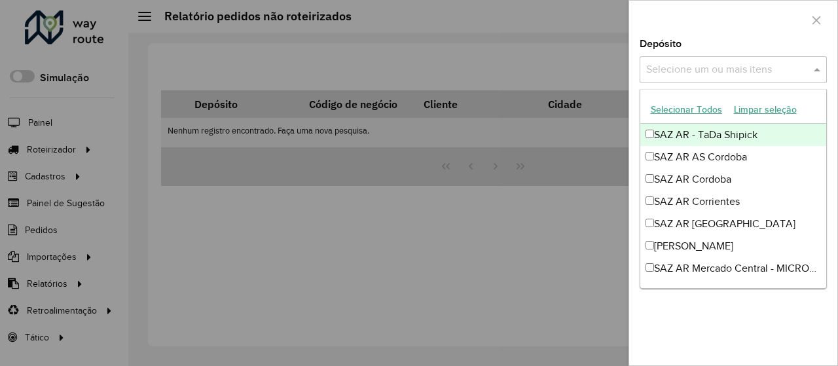
click at [752, 69] on input "text" at bounding box center [727, 70] width 168 height 16
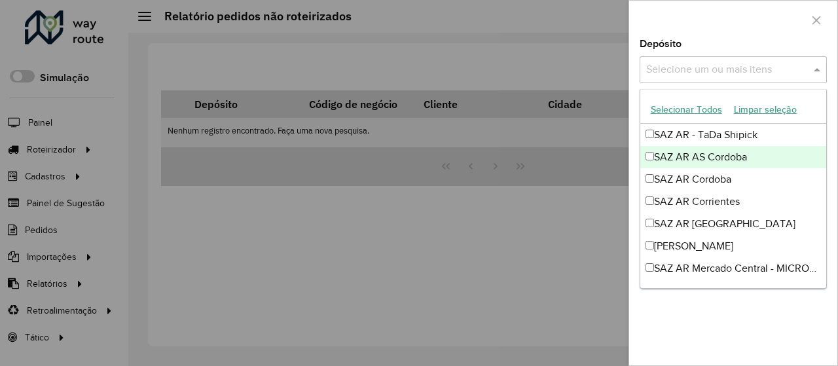
click at [725, 158] on div "SAZ AR AS Cordoba" at bounding box center [734, 157] width 187 height 22
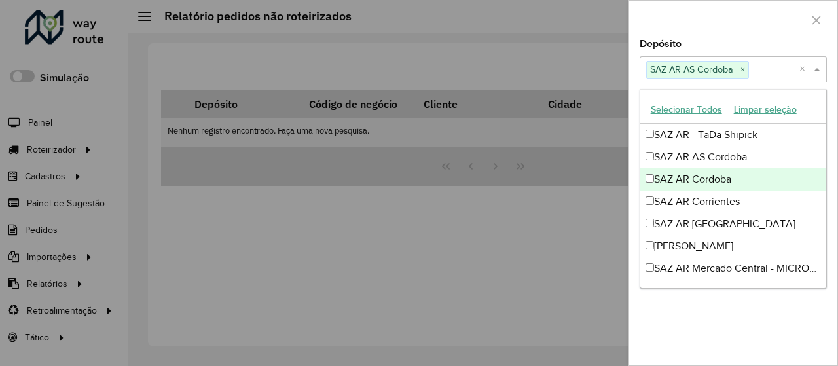
click at [719, 180] on div "SAZ AR Cordoba" at bounding box center [734, 179] width 187 height 22
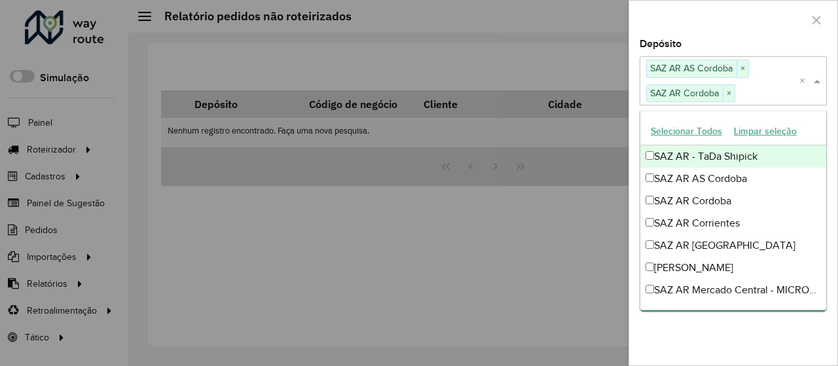
click at [743, 32] on div at bounding box center [734, 20] width 208 height 39
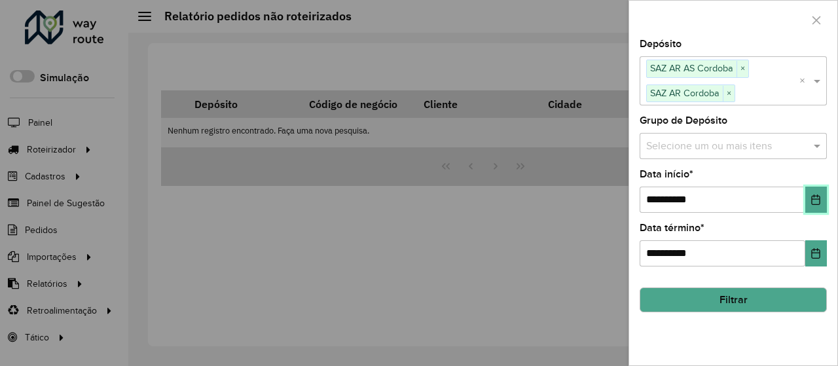
click at [818, 197] on icon "Choose Date" at bounding box center [816, 200] width 9 height 10
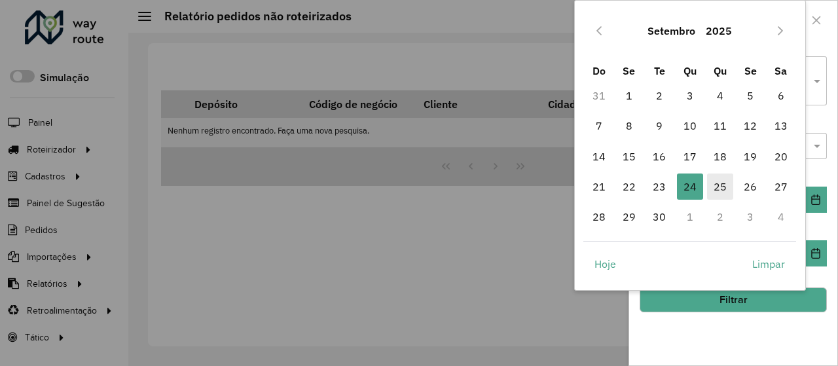
click at [713, 175] on span "25" at bounding box center [720, 187] width 26 height 26
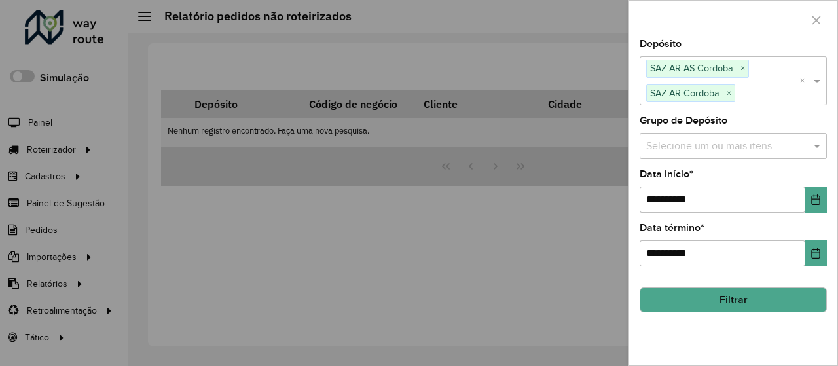
click at [734, 290] on button "Filtrar" at bounding box center [733, 300] width 187 height 25
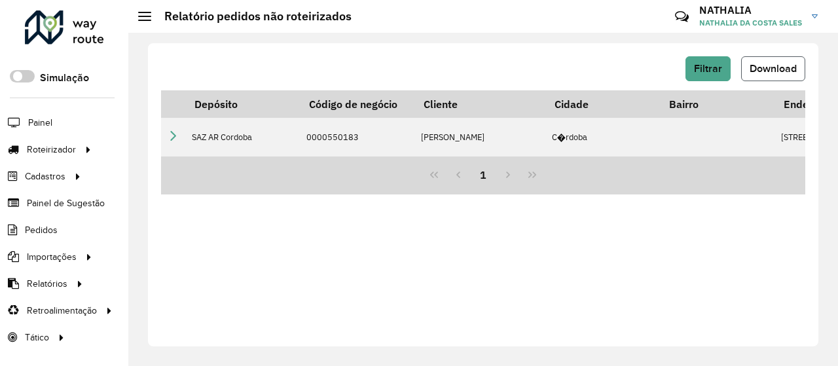
click at [785, 71] on span "Download" at bounding box center [773, 68] width 47 height 11
click at [455, 325] on div "Filtrar Download Depósito Código de negócio Cliente Cidade Bairro Endereço Lati…" at bounding box center [483, 194] width 671 height 303
click at [449, 285] on div "Filtrar Download Depósito Código de negócio Cliente Cidade Bairro Endereço Lati…" at bounding box center [483, 194] width 671 height 303
click at [265, 250] on div "Filtrar Download Depósito Código de negócio Cliente Cidade Bairro Endereço Lati…" at bounding box center [483, 194] width 671 height 303
click at [280, 56] on div "Filtrar Download" at bounding box center [483, 68] width 645 height 25
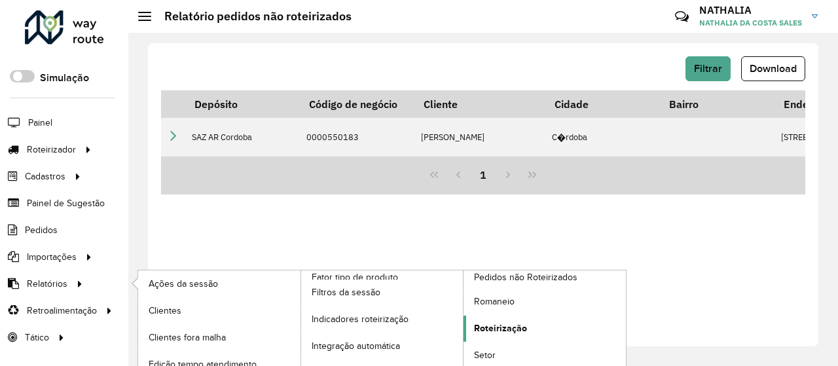
click at [497, 316] on link "Roteirização" at bounding box center [545, 329] width 162 height 26
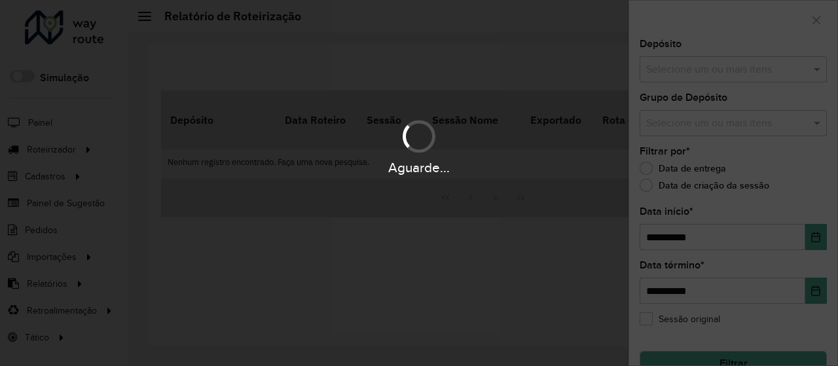
click at [755, 59] on div "Selecione um ou mais itens" at bounding box center [733, 69] width 187 height 26
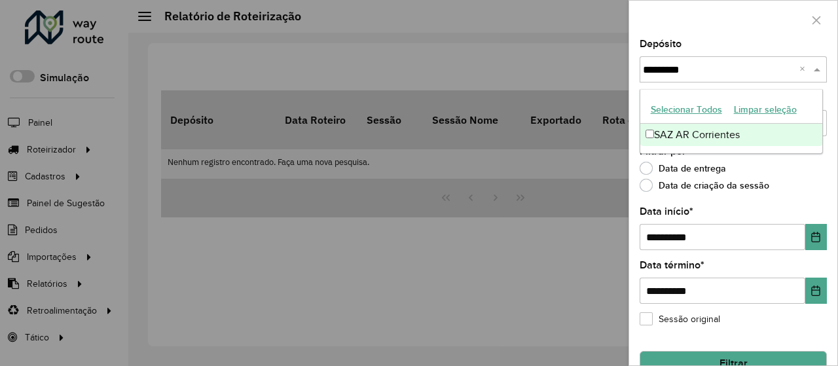
type input "**********"
click at [732, 131] on div "SAZ AR Corrientes" at bounding box center [732, 135] width 183 height 22
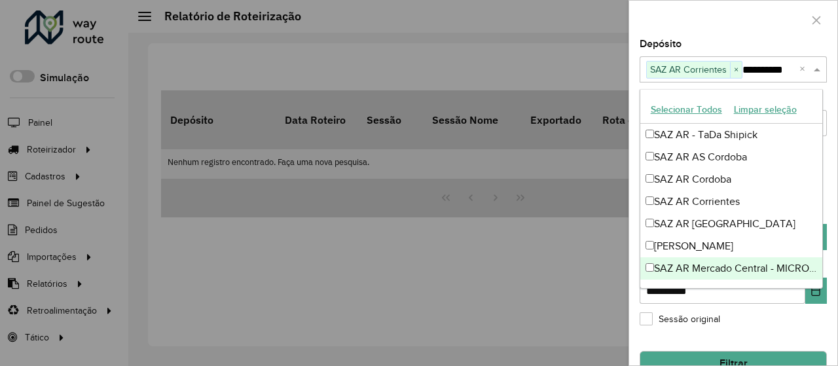
click at [785, 309] on div "**********" at bounding box center [734, 202] width 208 height 326
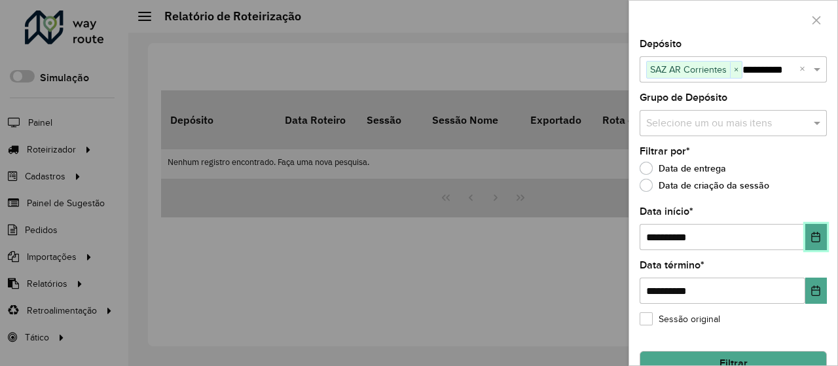
click at [818, 233] on icon "Choose Date" at bounding box center [816, 237] width 10 height 10
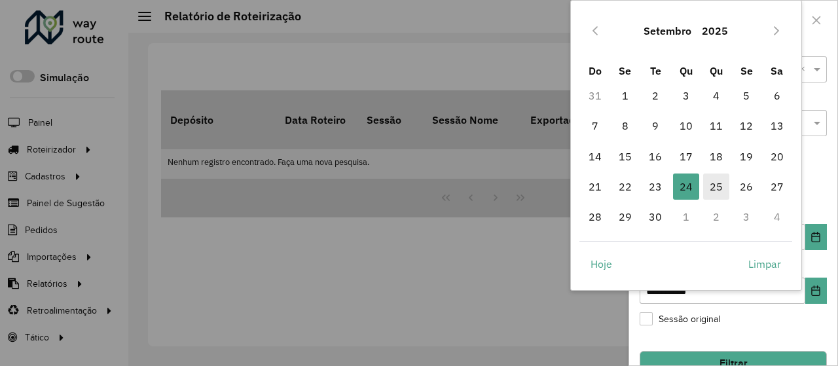
click at [715, 188] on span "25" at bounding box center [717, 187] width 26 height 26
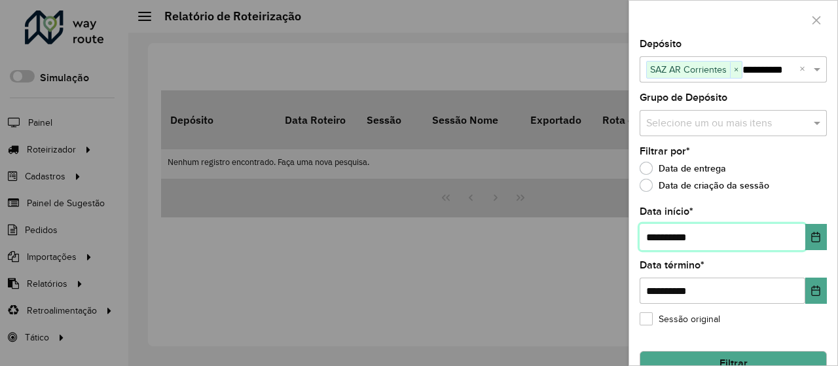
scroll to position [25, 0]
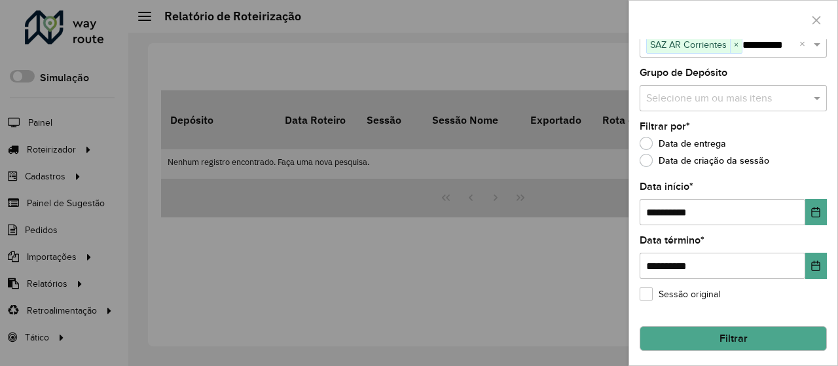
click at [756, 339] on button "Filtrar" at bounding box center [733, 338] width 187 height 25
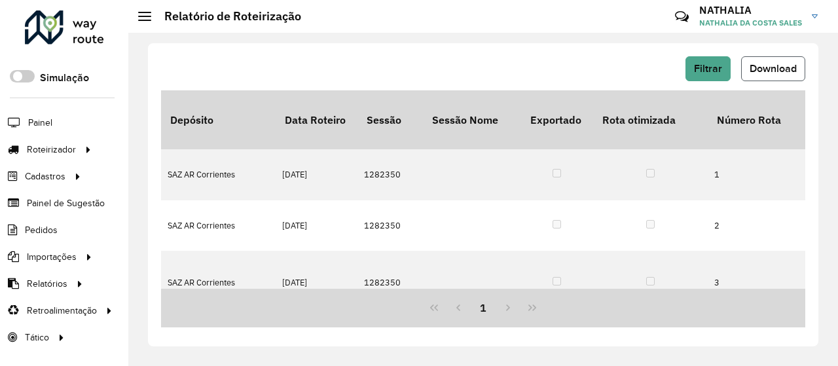
click at [789, 69] on span "Download" at bounding box center [773, 68] width 47 height 11
